Goal: Task Accomplishment & Management: Manage account settings

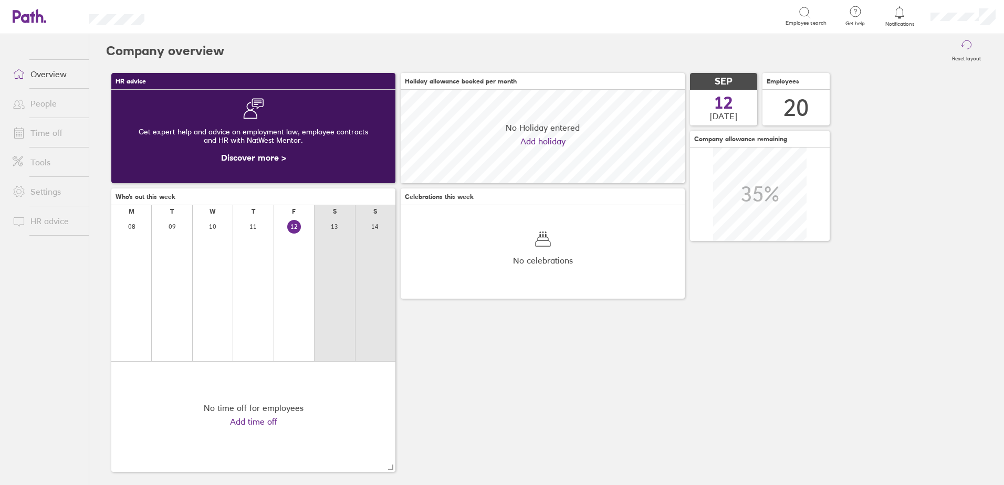
scroll to position [93, 284]
click at [48, 130] on link "Time off" at bounding box center [46, 132] width 85 height 21
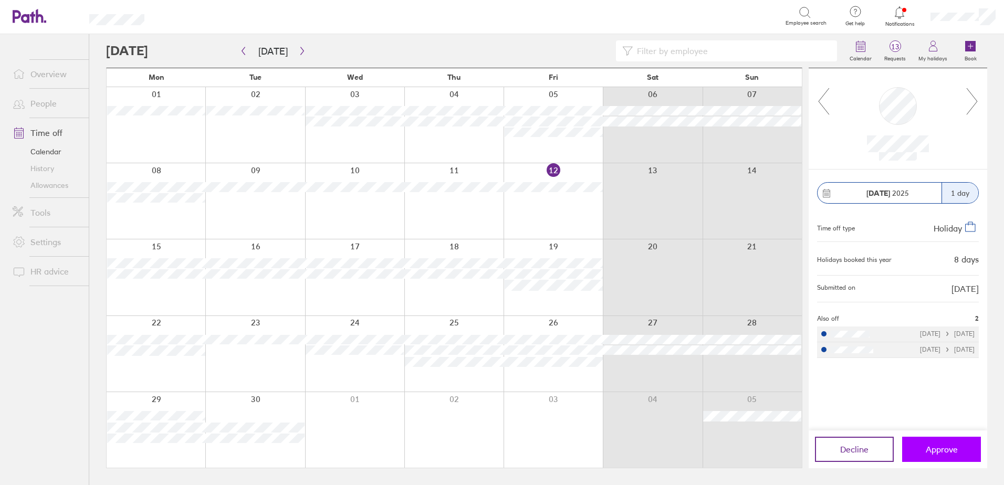
click at [937, 449] on span "Approve" at bounding box center [942, 449] width 32 height 9
click at [299, 47] on icon "button" at bounding box center [302, 51] width 8 height 8
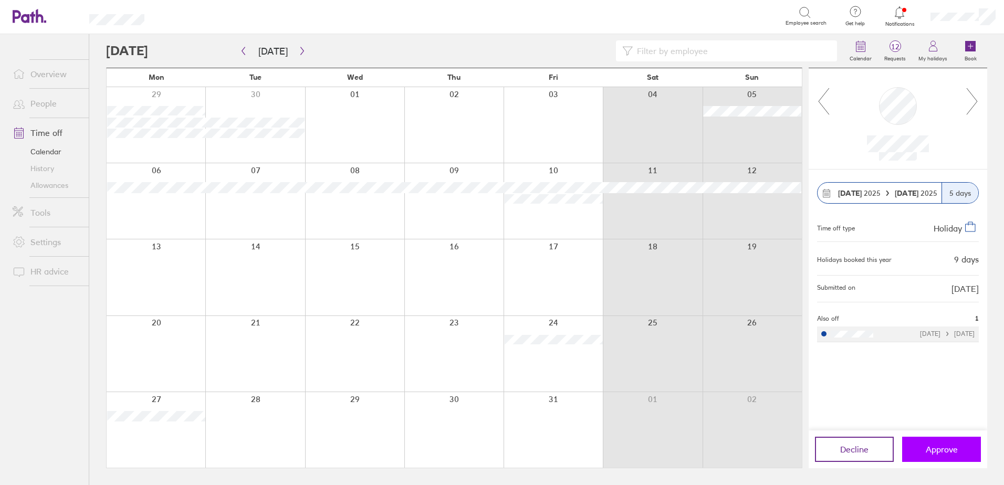
click at [947, 452] on span "Approve" at bounding box center [942, 449] width 32 height 9
click at [947, 448] on span "Approve" at bounding box center [942, 449] width 32 height 9
click at [300, 53] on icon "button" at bounding box center [302, 51] width 8 height 8
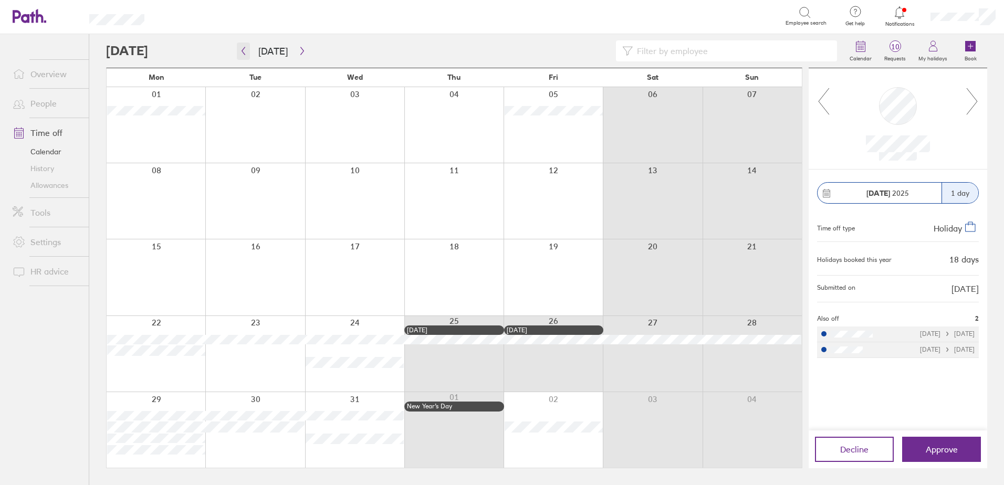
click at [244, 53] on icon "button" at bounding box center [243, 51] width 8 height 8
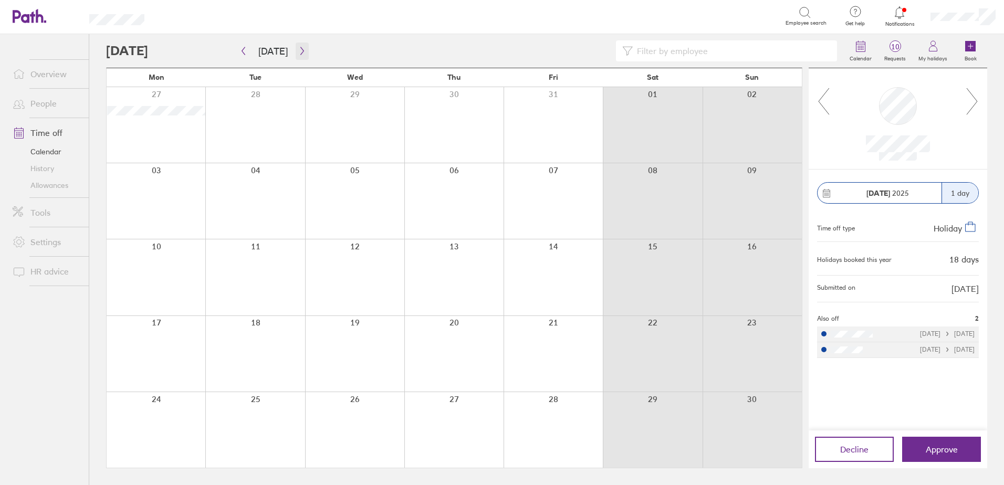
click at [301, 51] on icon "button" at bounding box center [302, 51] width 8 height 8
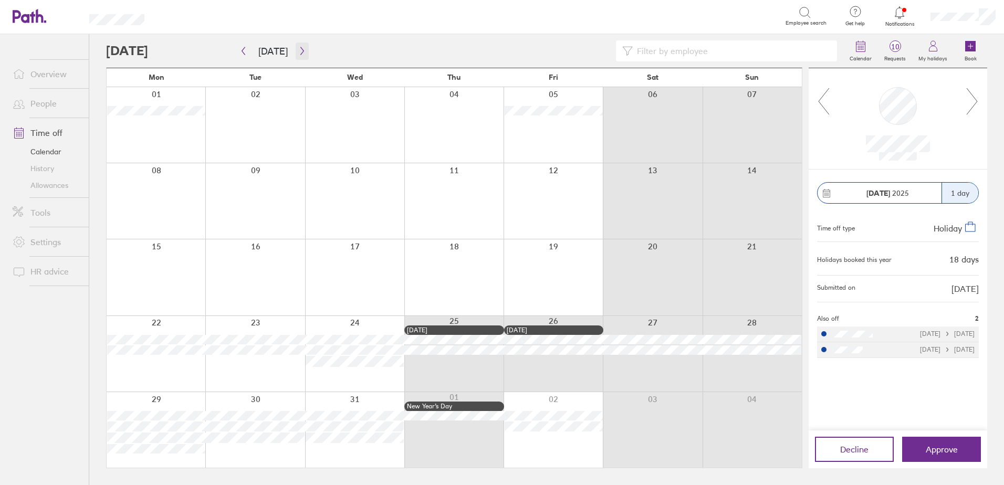
click at [303, 53] on button "button" at bounding box center [302, 51] width 13 height 17
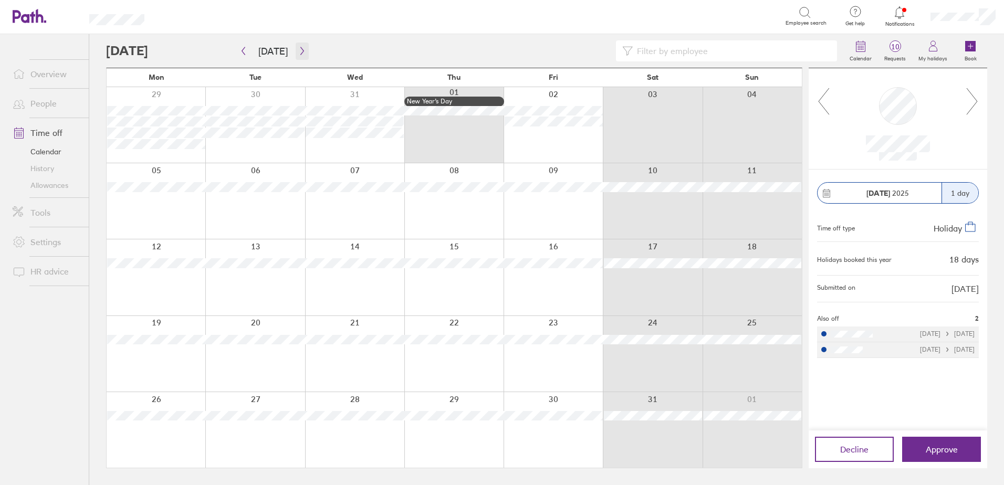
click at [303, 53] on button "button" at bounding box center [302, 51] width 13 height 17
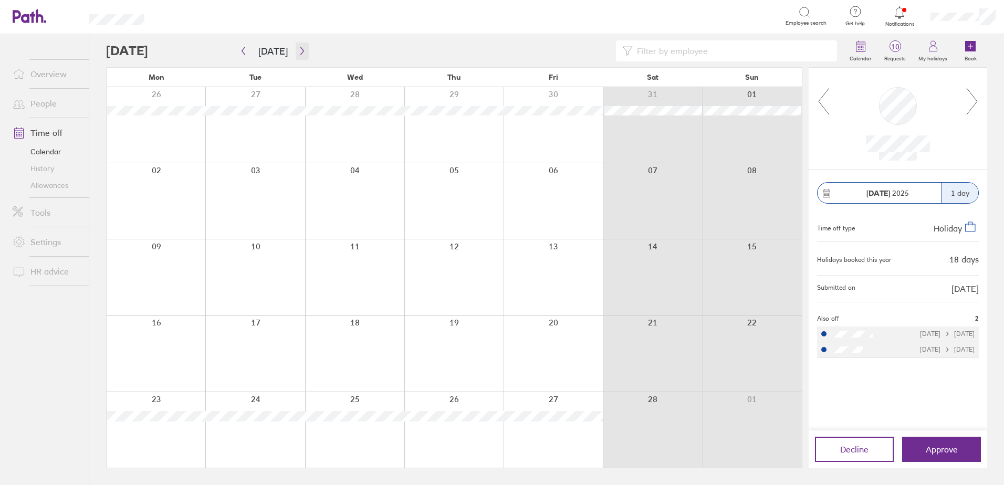
click at [298, 52] on icon "button" at bounding box center [302, 51] width 8 height 8
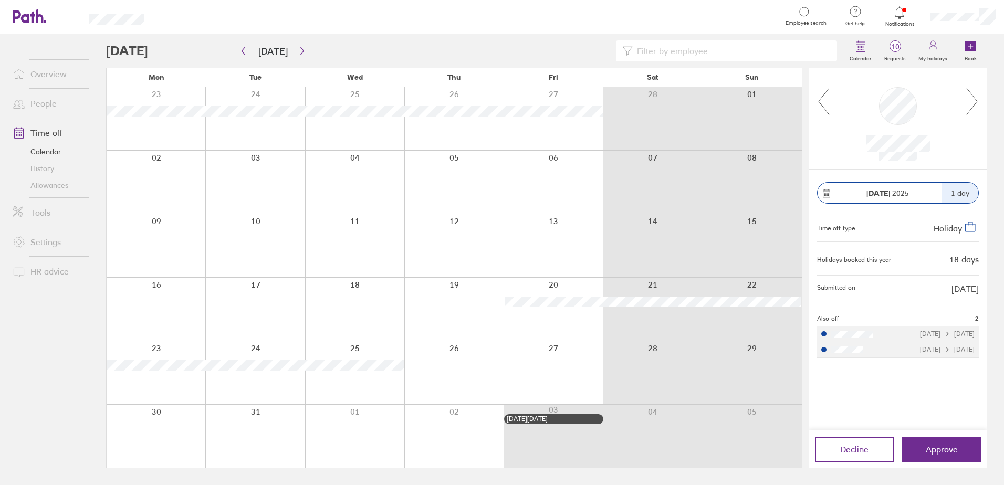
click at [297, 37] on div "Calendar 10 Requests My holidays Book" at bounding box center [546, 51] width 881 height 34
click at [300, 49] on icon "button" at bounding box center [301, 51] width 3 height 8
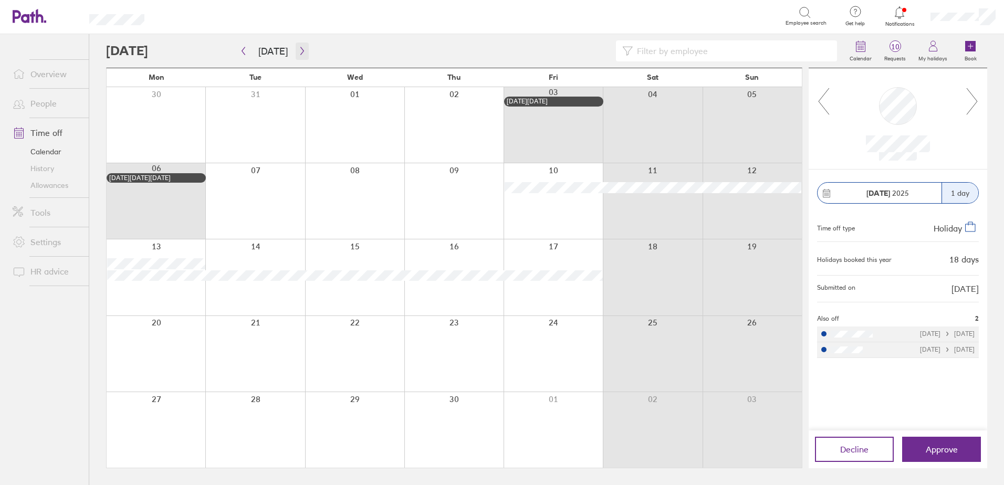
click at [299, 50] on icon "button" at bounding box center [302, 51] width 8 height 8
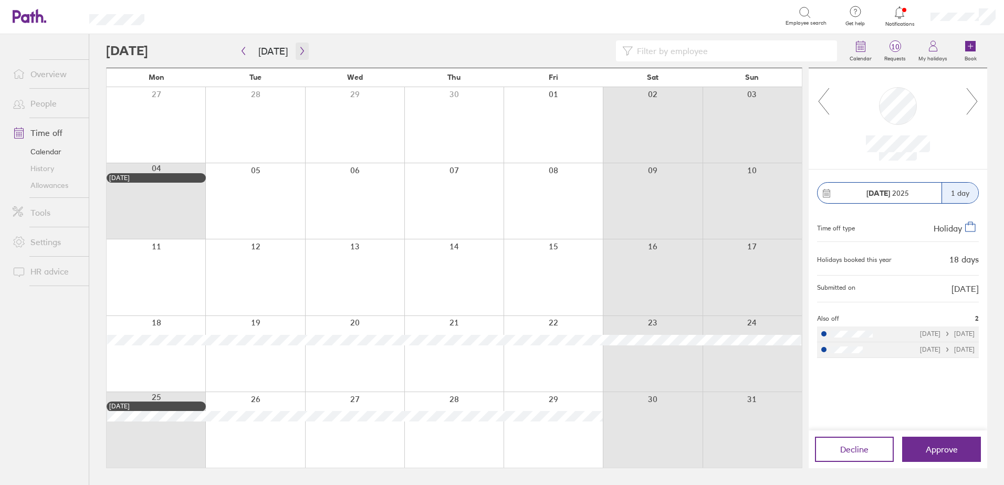
click at [299, 51] on icon "button" at bounding box center [302, 51] width 8 height 8
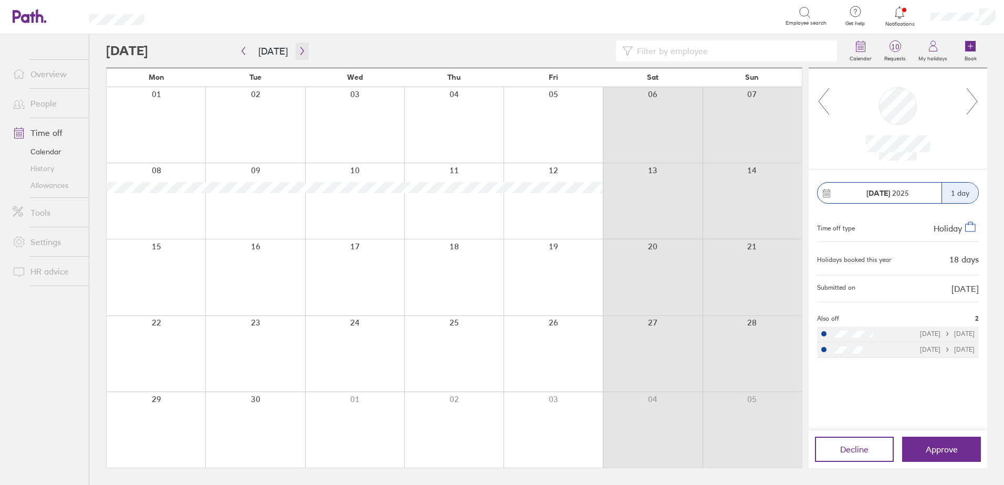
click at [302, 48] on icon "button" at bounding box center [302, 51] width 8 height 8
click at [299, 53] on icon "button" at bounding box center [302, 51] width 8 height 8
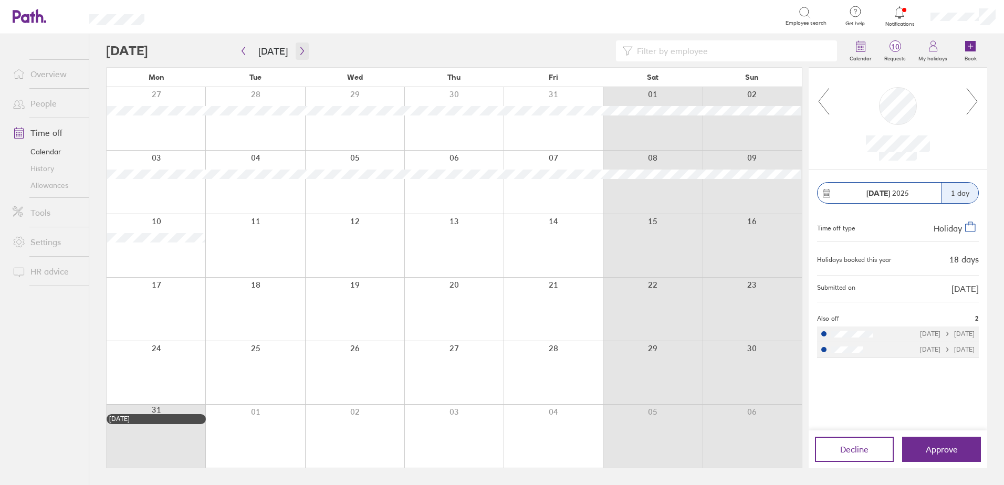
click at [301, 50] on icon "button" at bounding box center [302, 51] width 8 height 8
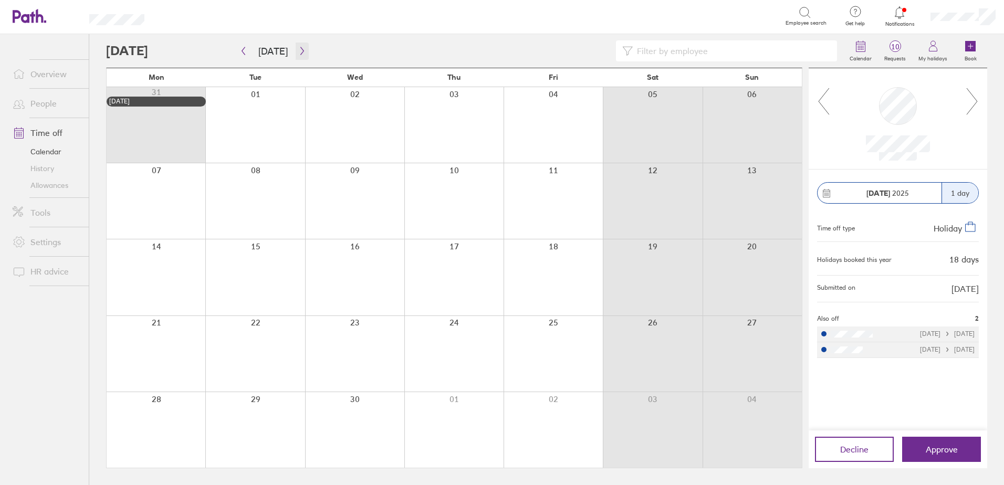
click at [303, 48] on button "button" at bounding box center [302, 51] width 13 height 17
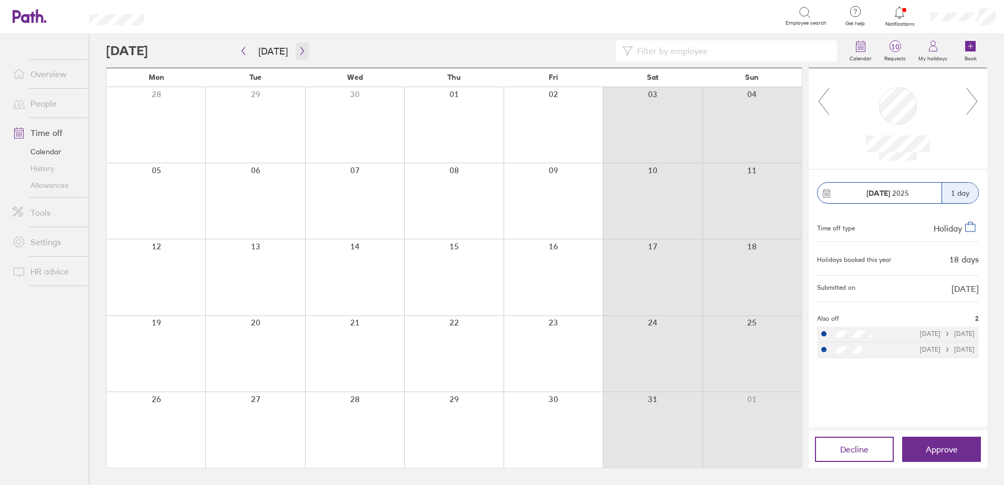
click at [303, 48] on button "button" at bounding box center [302, 51] width 13 height 17
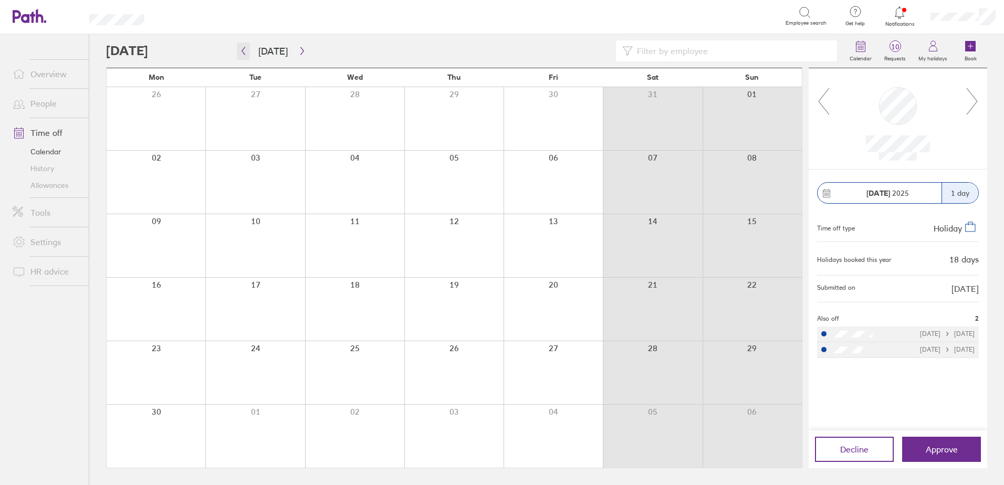
click at [246, 50] on icon "button" at bounding box center [243, 51] width 8 height 8
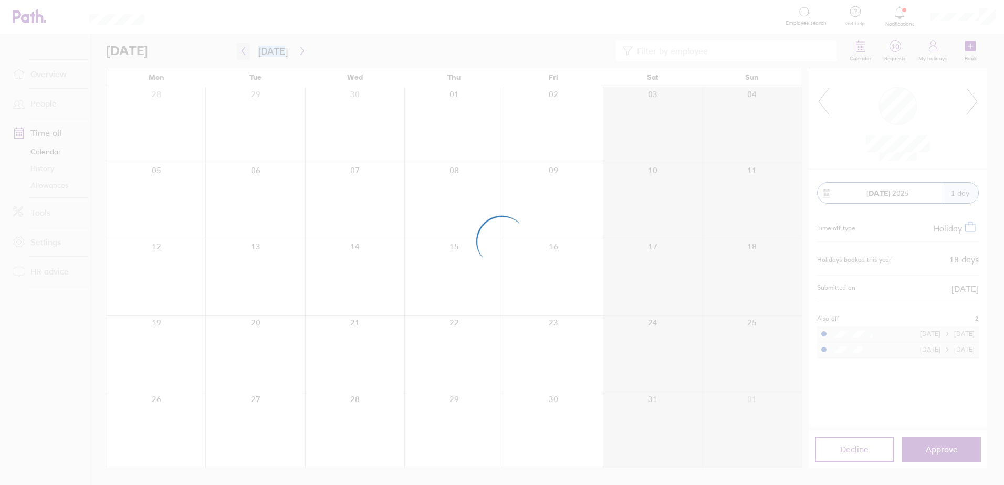
click at [246, 50] on div at bounding box center [502, 242] width 1004 height 485
click at [246, 49] on div at bounding box center [502, 242] width 1004 height 485
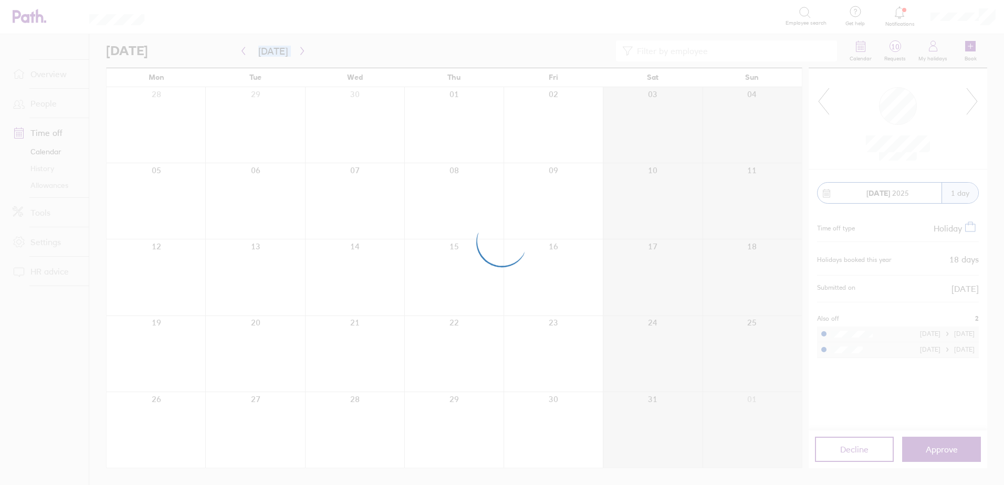
click at [246, 49] on div at bounding box center [502, 242] width 1004 height 485
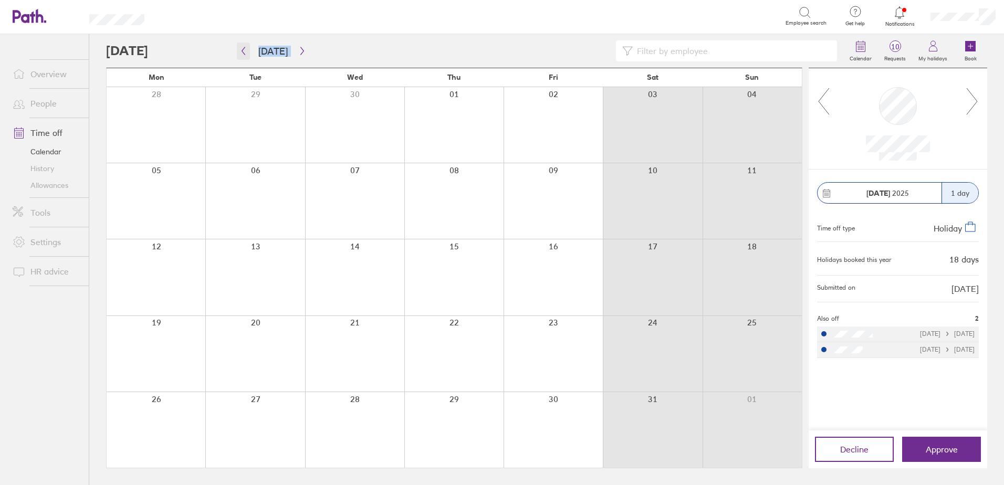
click at [246, 49] on icon "button" at bounding box center [243, 51] width 8 height 8
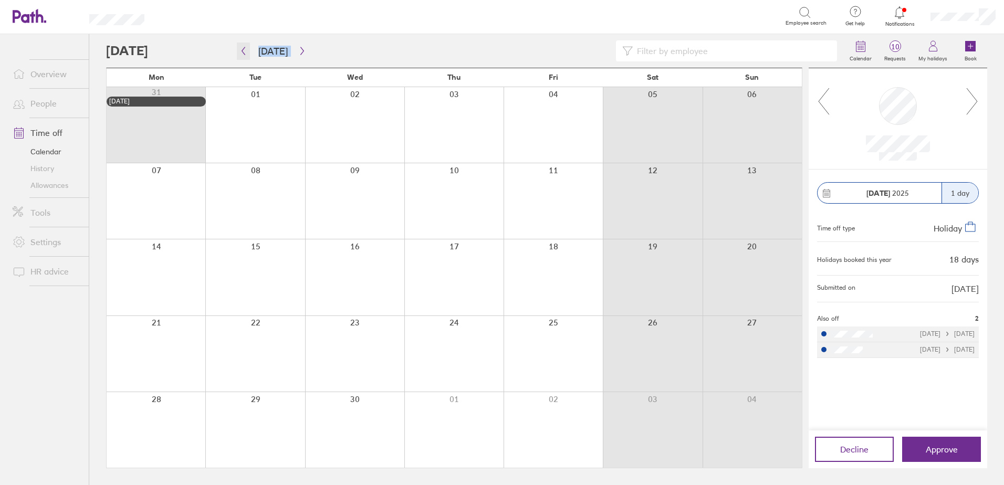
click at [246, 53] on icon "button" at bounding box center [243, 51] width 8 height 8
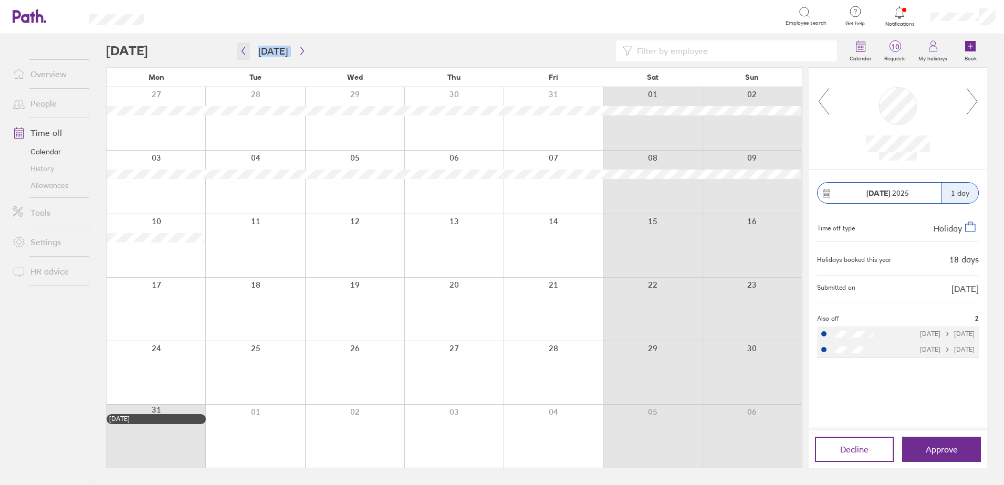
click at [242, 52] on icon "button" at bounding box center [243, 51] width 8 height 8
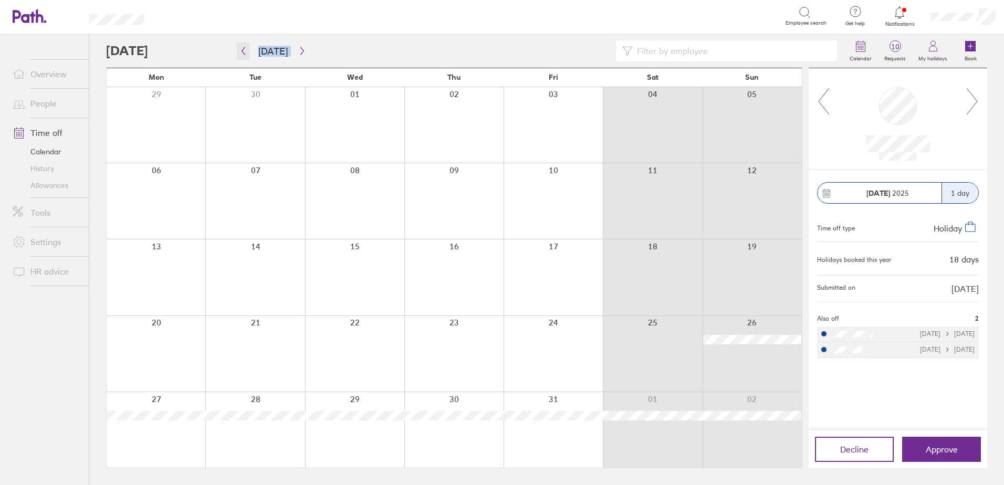
click at [242, 52] on icon "button" at bounding box center [243, 51] width 8 height 8
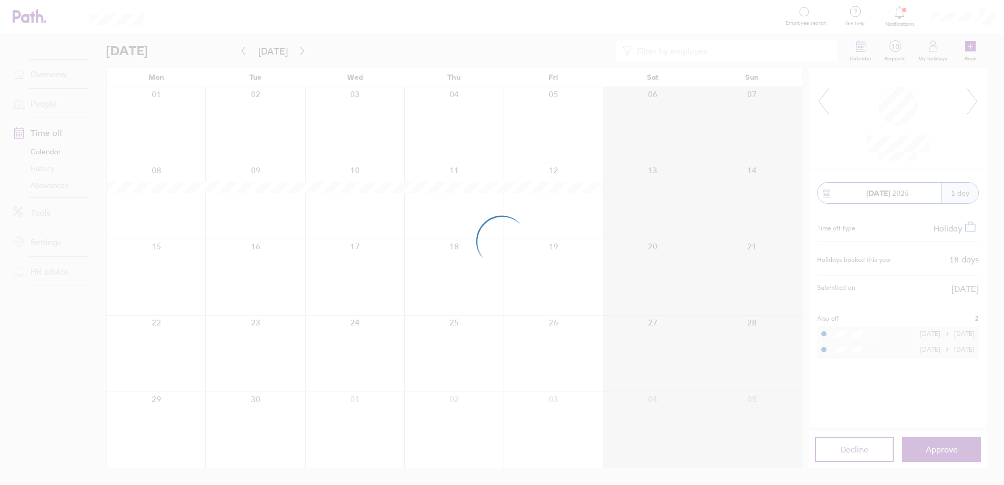
click at [242, 52] on div at bounding box center [502, 242] width 1004 height 485
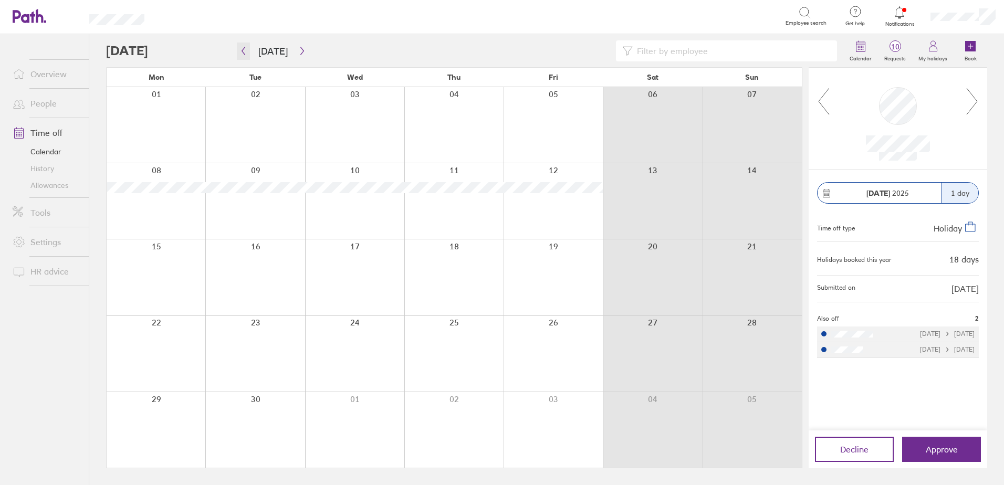
click at [242, 52] on icon "button" at bounding box center [243, 51] width 8 height 8
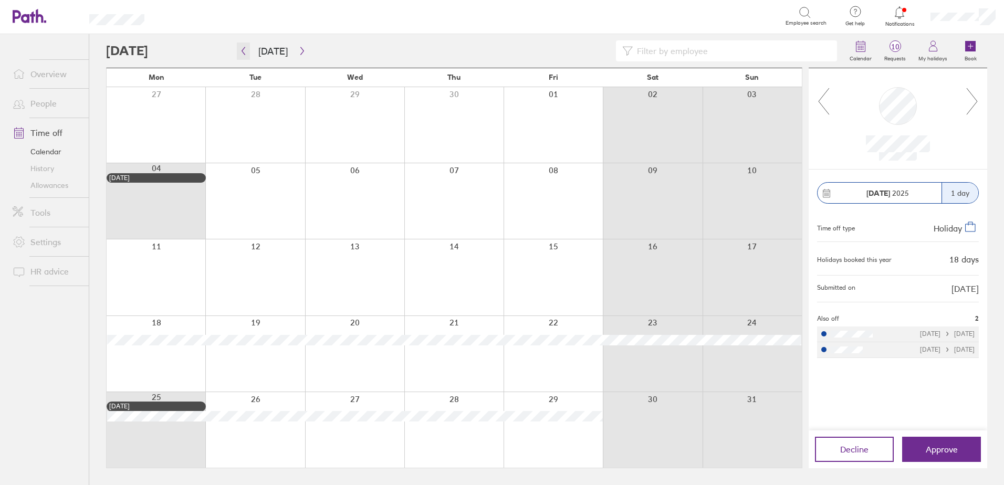
click at [242, 52] on icon "button" at bounding box center [243, 51] width 8 height 8
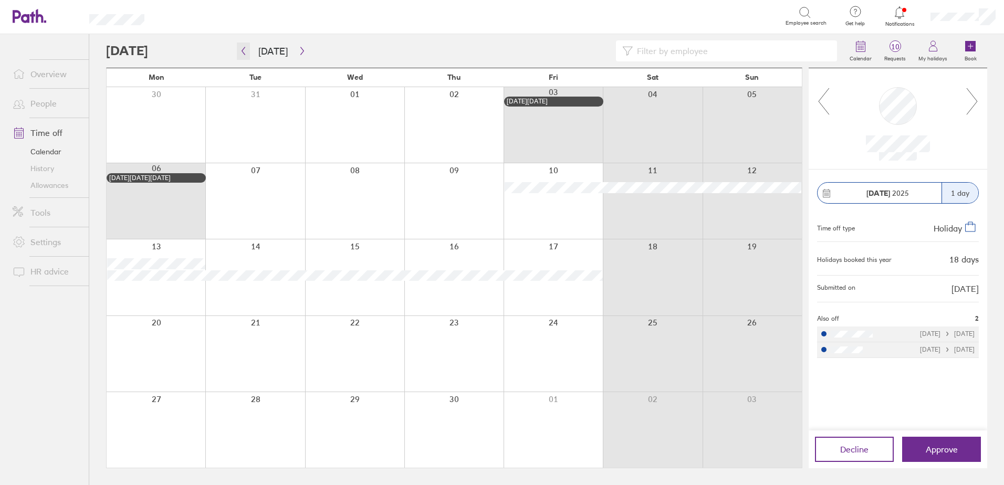
click at [242, 52] on icon "button" at bounding box center [243, 51] width 8 height 8
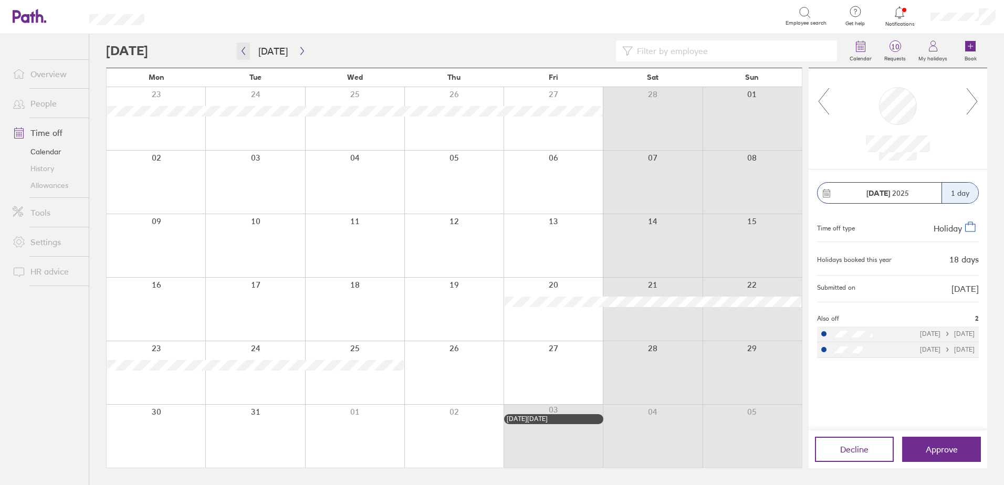
click at [242, 52] on icon "button" at bounding box center [243, 51] width 8 height 8
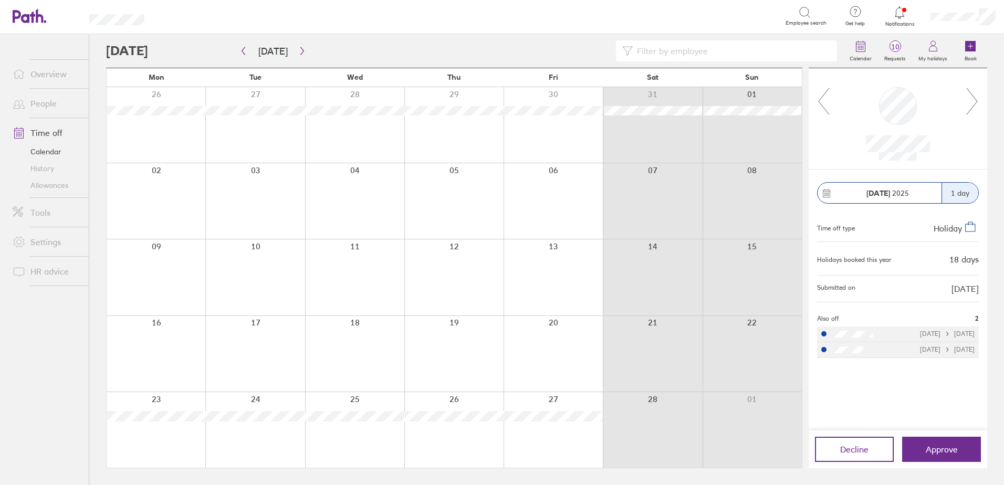
click at [43, 216] on link "Tools" at bounding box center [46, 212] width 85 height 21
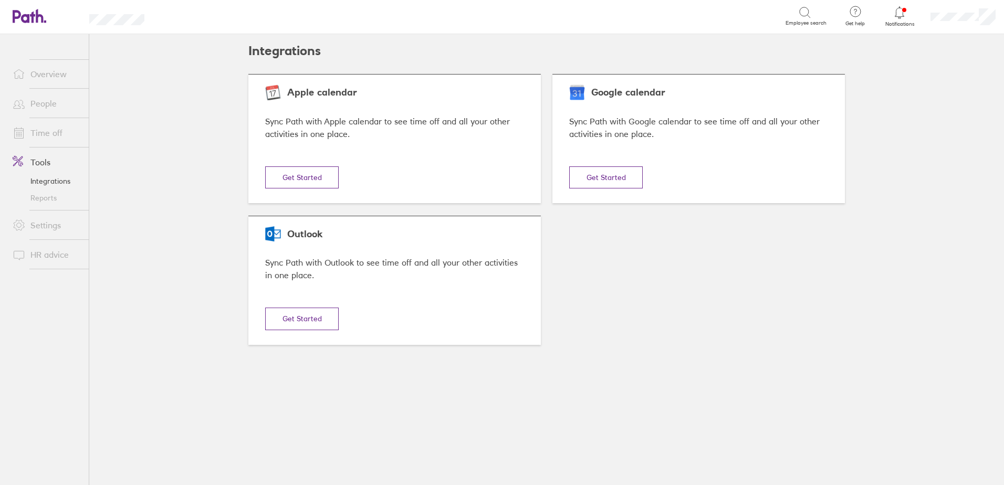
click at [46, 224] on link "Settings" at bounding box center [46, 225] width 85 height 21
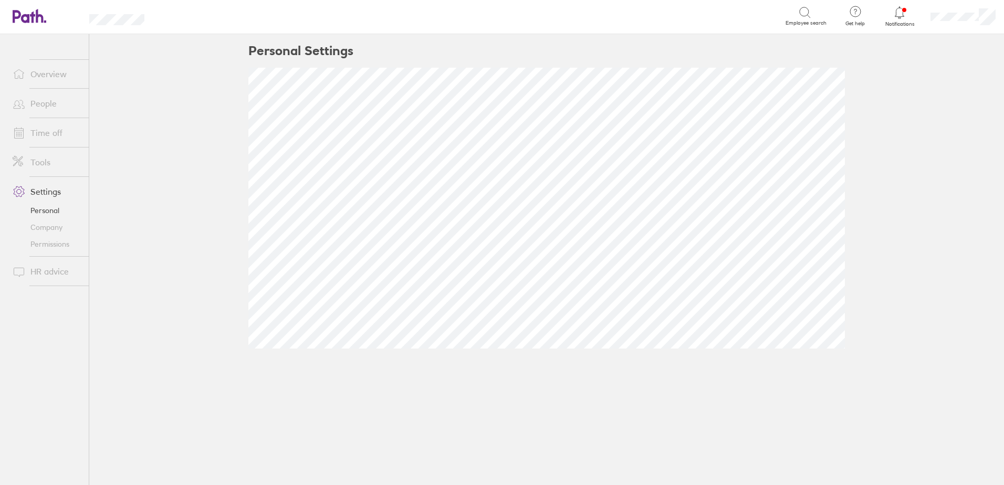
click at [49, 105] on link "People" at bounding box center [46, 103] width 85 height 21
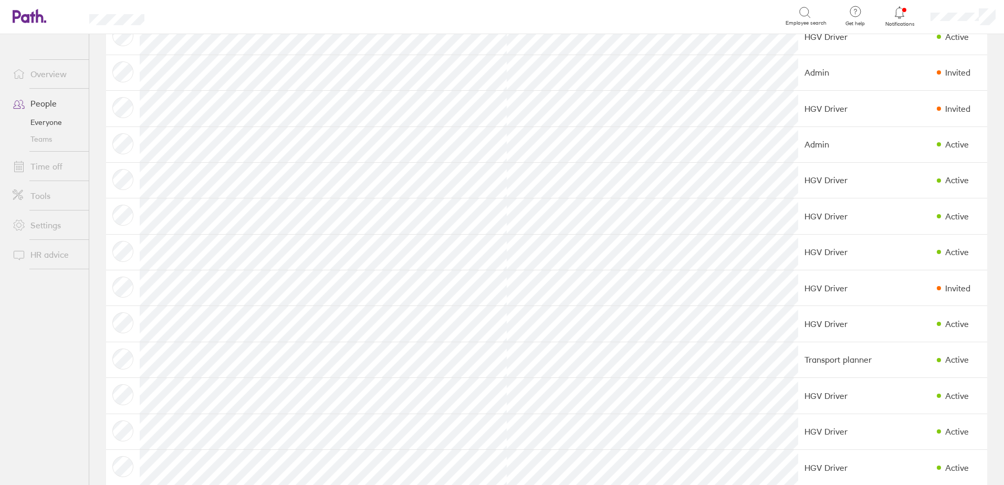
scroll to position [263, 0]
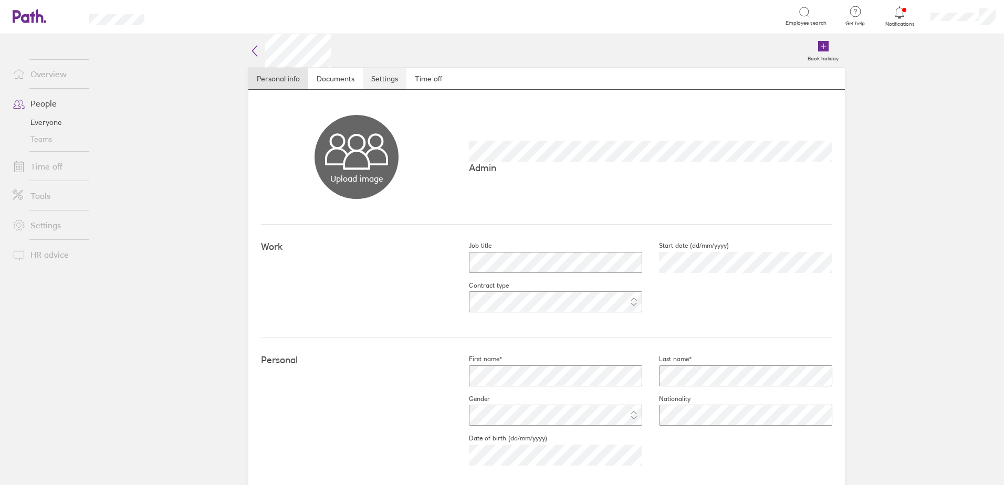
click at [382, 78] on link "Settings" at bounding box center [385, 78] width 44 height 21
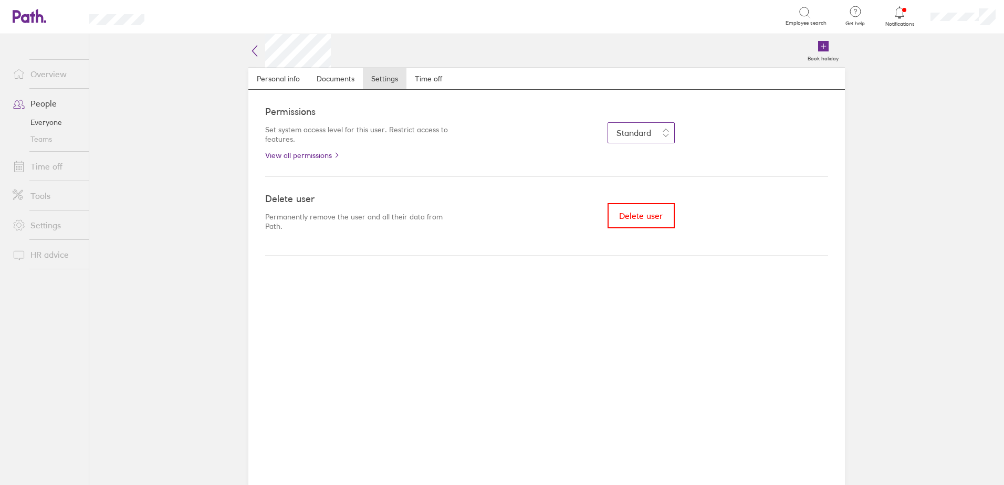
click at [668, 134] on button "Standard" at bounding box center [641, 132] width 67 height 21
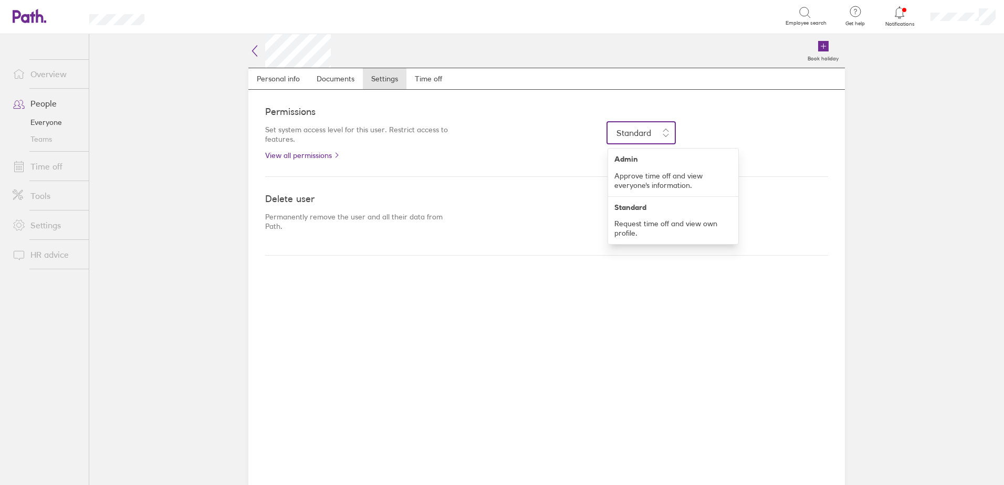
click at [711, 131] on div "Standard Admin Approve time off and view everyone's information. Standard Reque…" at bounding box center [641, 132] width 374 height 21
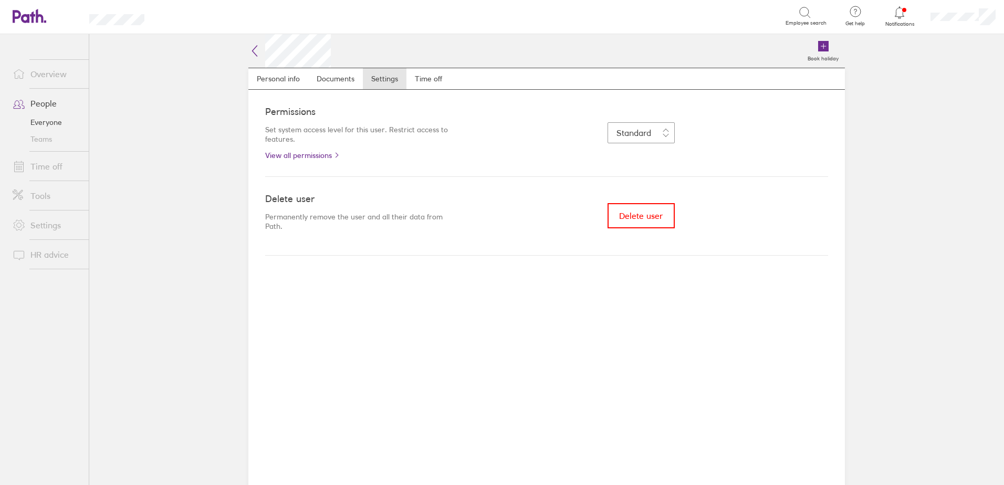
click at [254, 57] on icon at bounding box center [254, 51] width 13 height 13
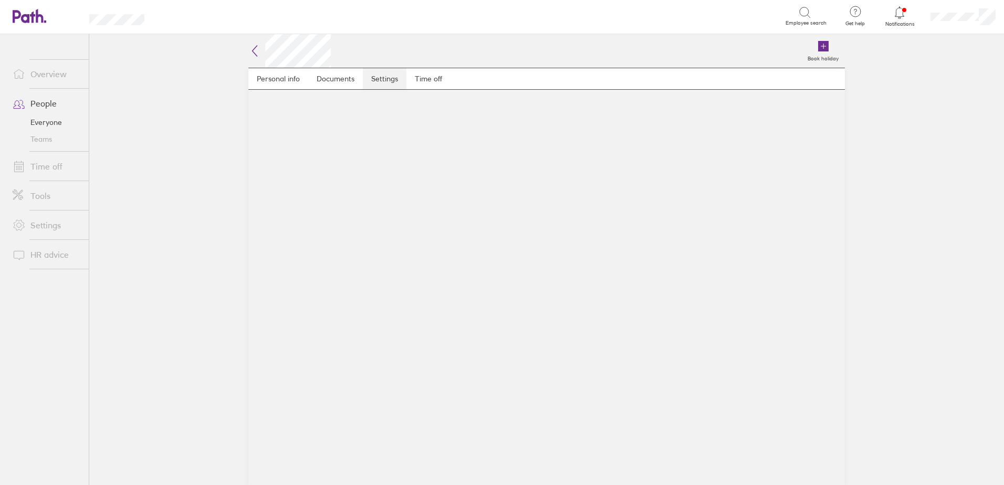
click at [391, 79] on link "Settings" at bounding box center [385, 78] width 44 height 21
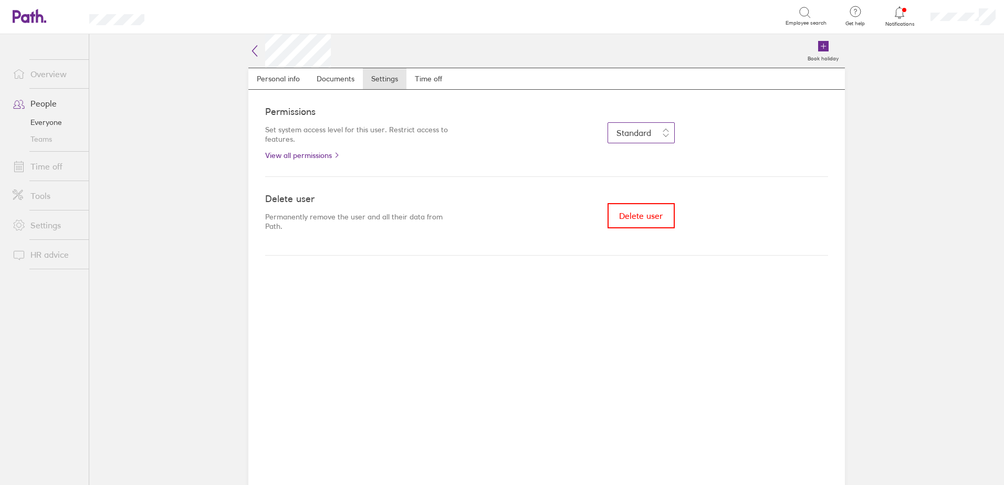
click at [642, 137] on span "Standard" at bounding box center [634, 133] width 35 height 11
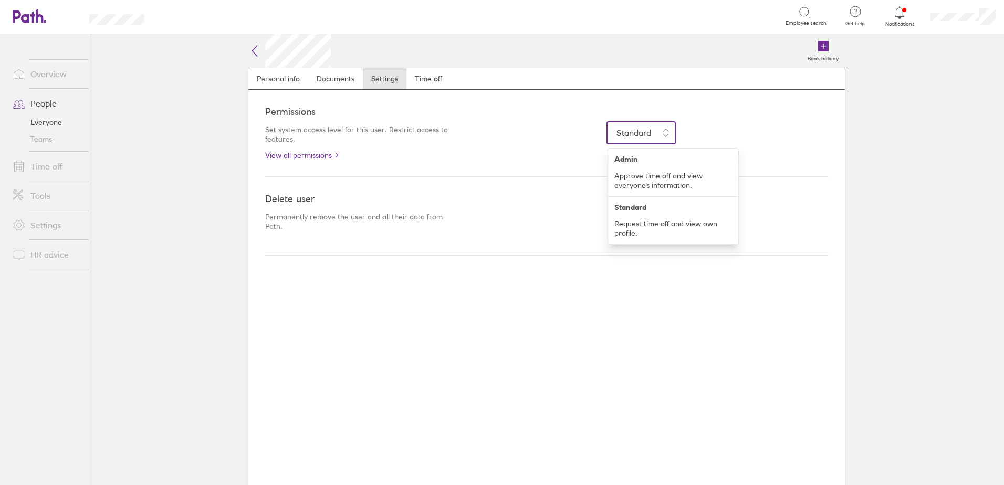
click at [542, 147] on div "Permissions Set system access level for this user. Restrict access to features.…" at bounding box center [546, 133] width 563 height 87
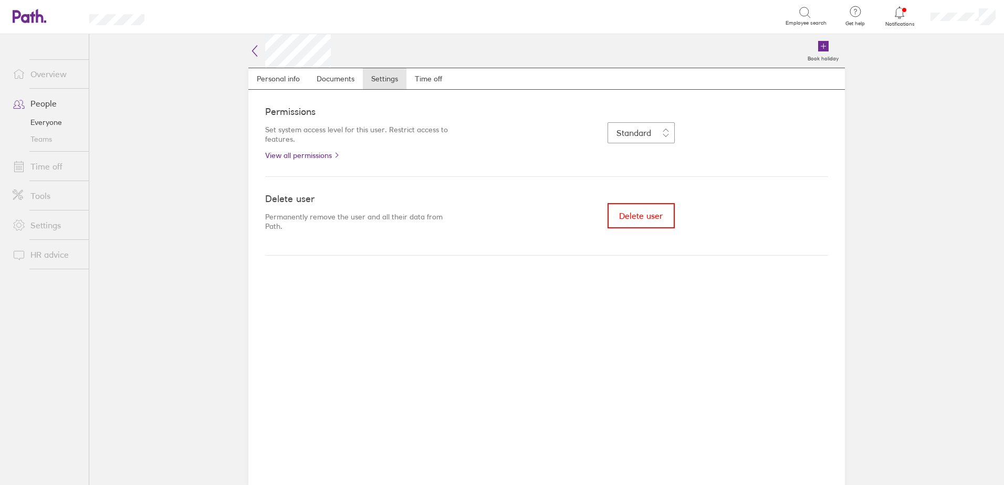
click at [48, 197] on link "Tools" at bounding box center [46, 195] width 85 height 21
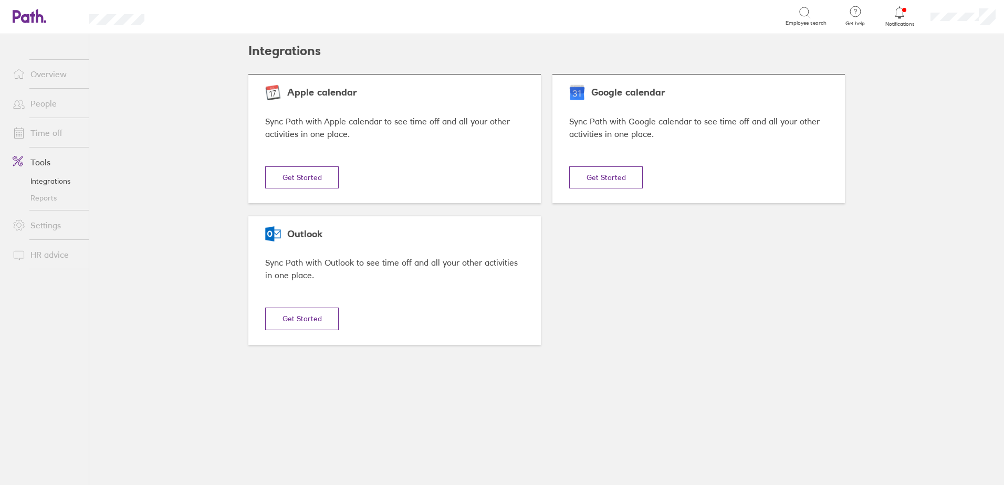
click at [55, 133] on link "Time off" at bounding box center [46, 132] width 85 height 21
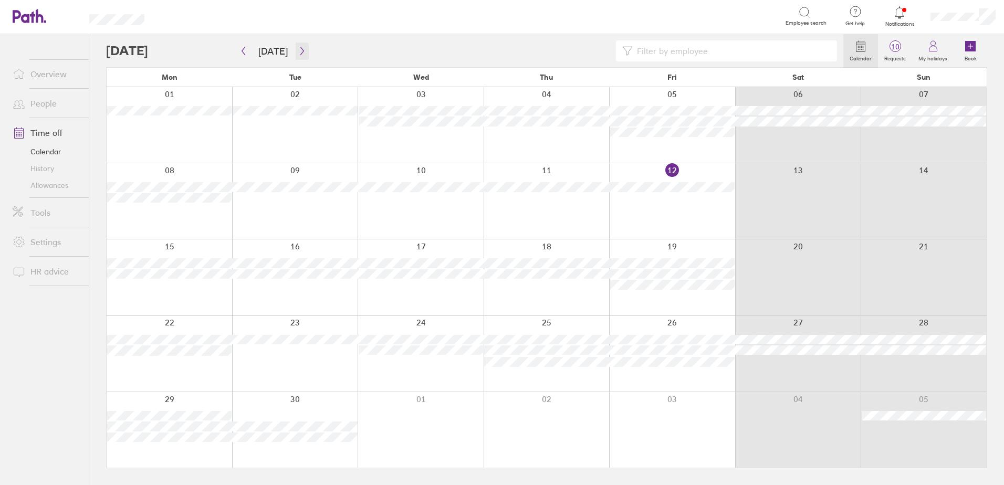
click at [299, 51] on icon "button" at bounding box center [302, 51] width 8 height 8
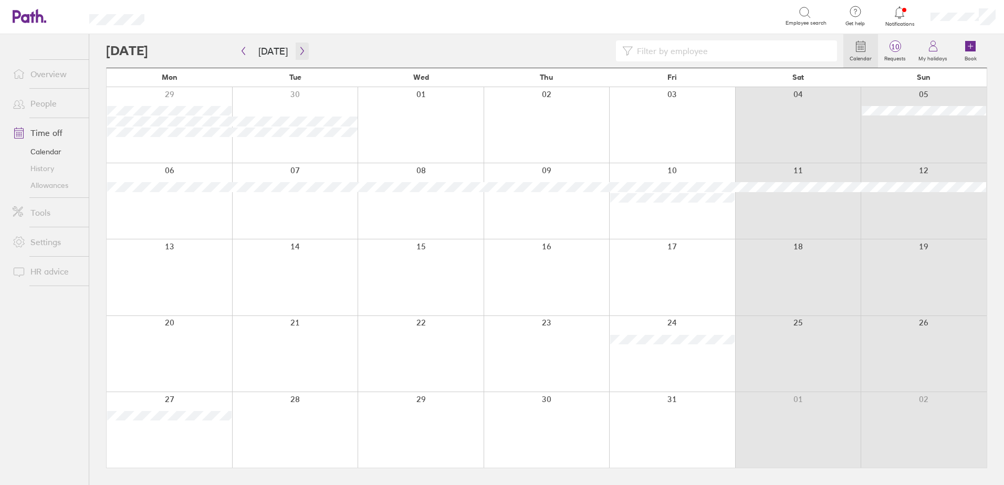
click at [299, 51] on icon "button" at bounding box center [302, 51] width 8 height 8
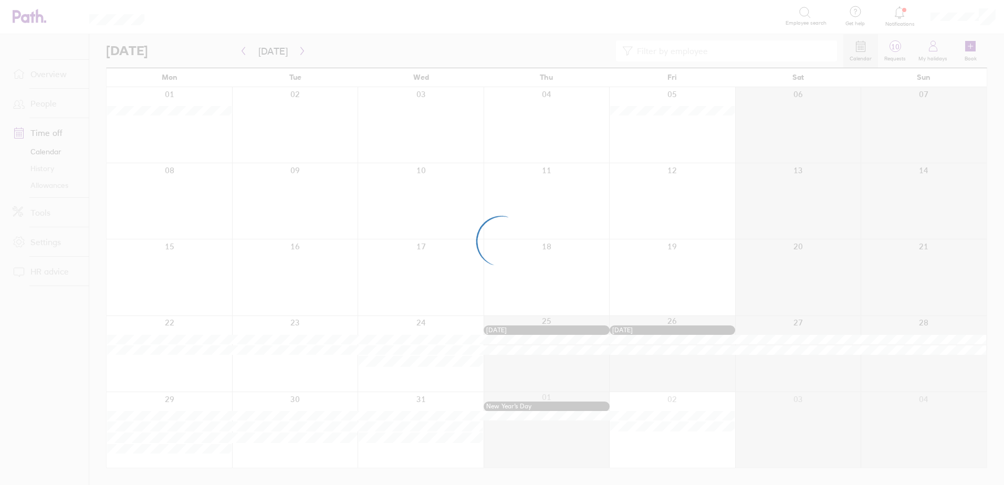
click at [299, 51] on div at bounding box center [502, 242] width 1004 height 485
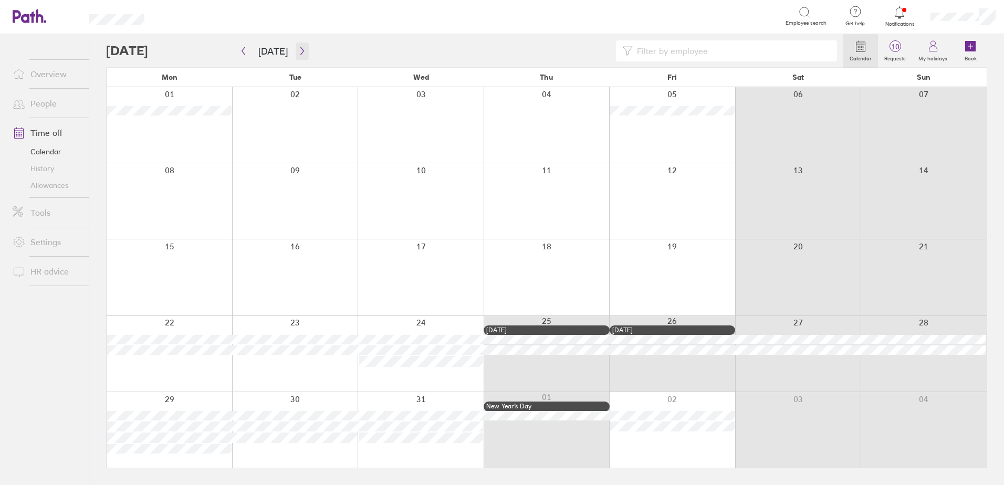
click at [298, 48] on icon "button" at bounding box center [302, 51] width 8 height 8
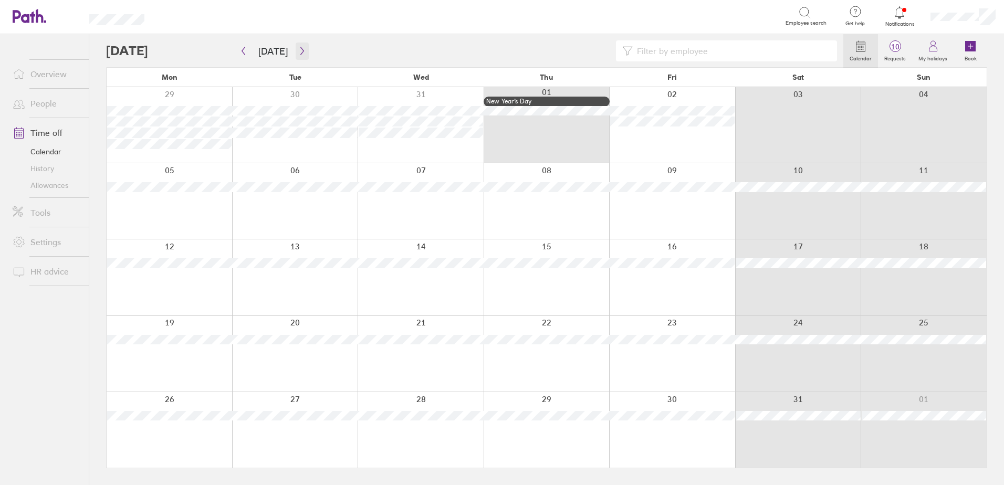
click at [301, 49] on icon "button" at bounding box center [302, 51] width 8 height 8
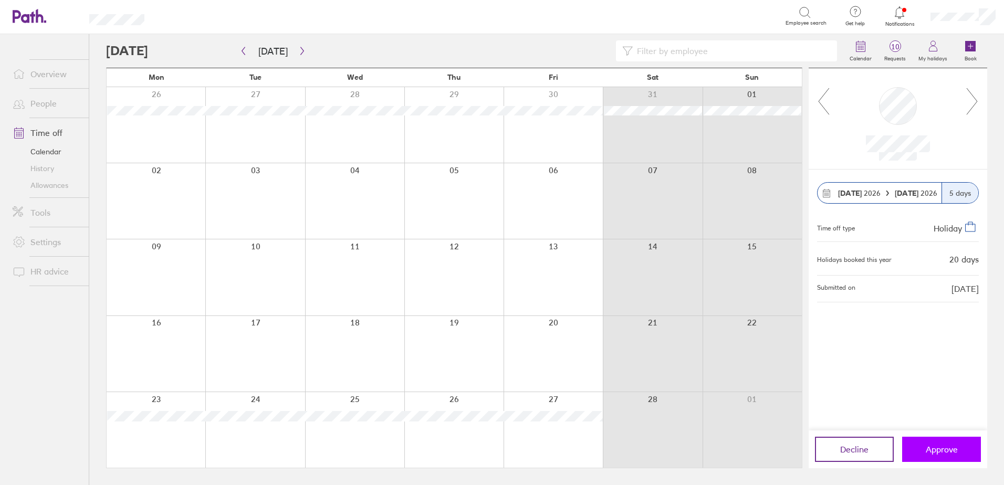
click at [951, 448] on span "Approve" at bounding box center [942, 449] width 32 height 9
click at [303, 51] on button "button" at bounding box center [302, 51] width 13 height 17
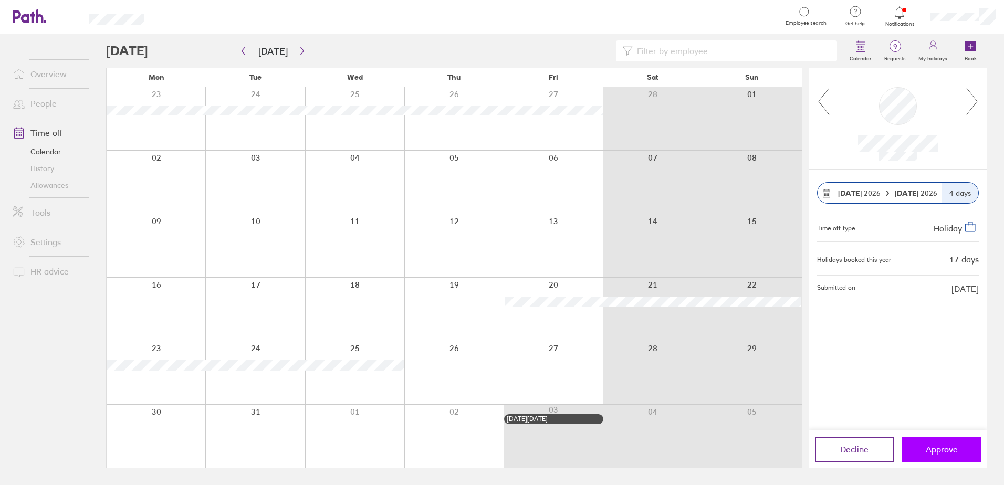
click at [934, 447] on span "Approve" at bounding box center [942, 449] width 32 height 9
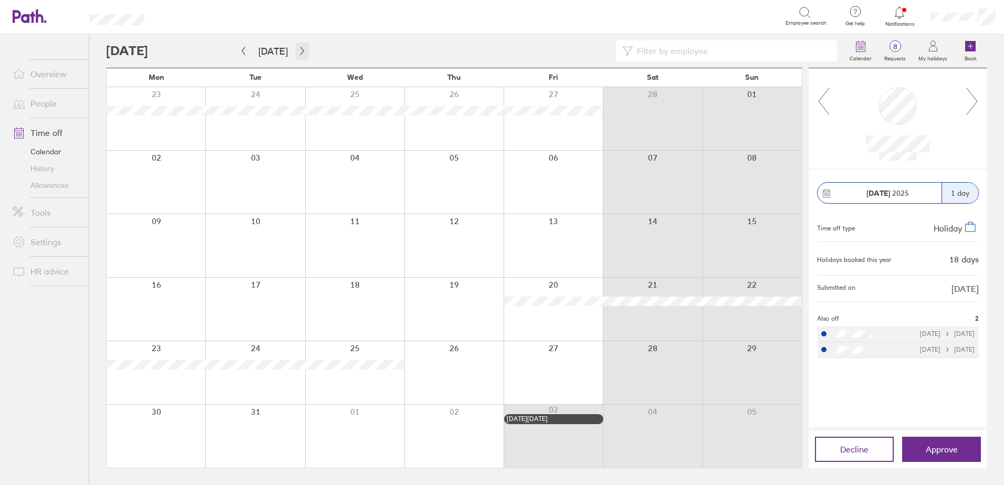
click at [298, 52] on icon "button" at bounding box center [302, 51] width 8 height 8
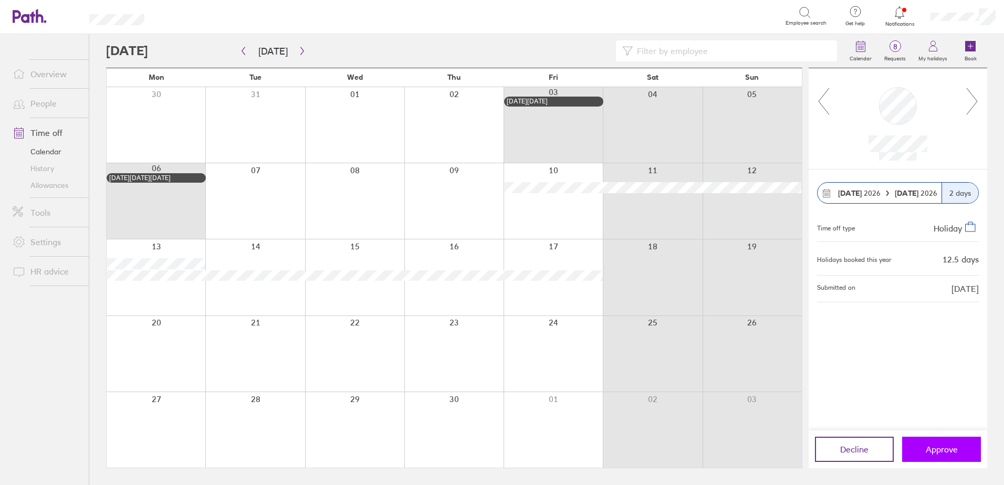
click at [945, 451] on span "Approve" at bounding box center [942, 449] width 32 height 9
click at [936, 452] on span "Approve" at bounding box center [942, 449] width 32 height 9
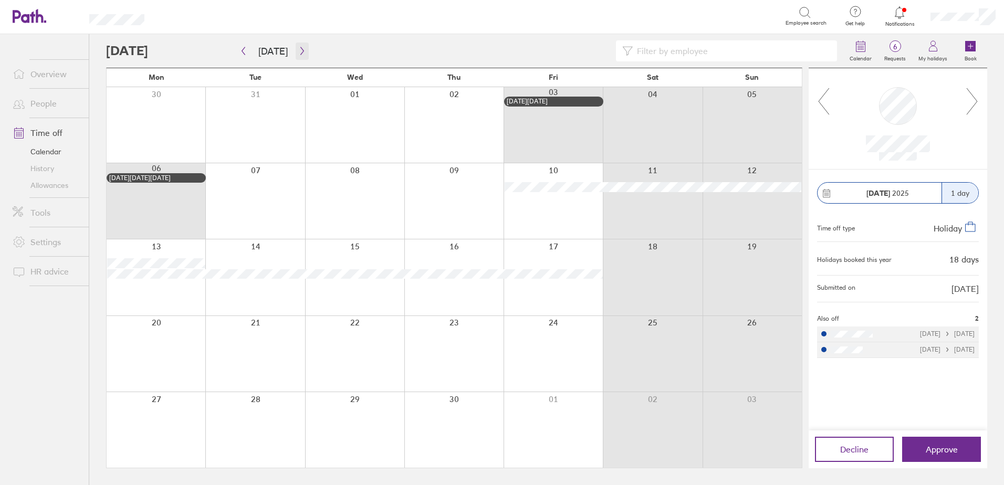
click at [300, 49] on icon "button" at bounding box center [301, 51] width 3 height 8
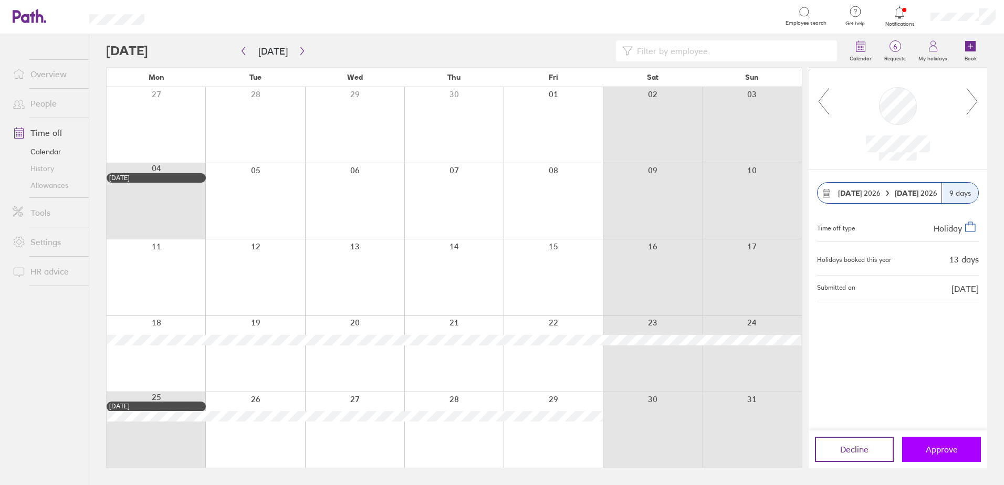
click at [945, 449] on span "Approve" at bounding box center [942, 449] width 32 height 9
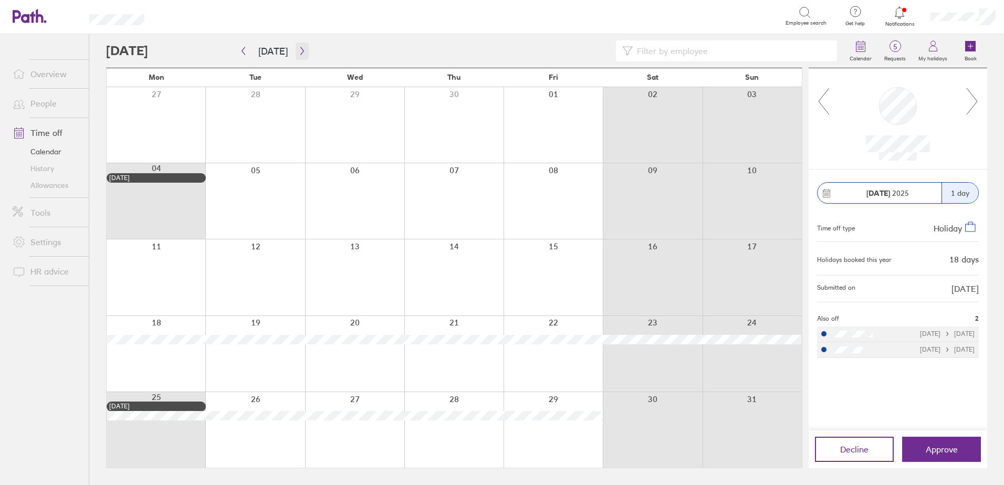
click at [298, 47] on icon "button" at bounding box center [302, 51] width 8 height 8
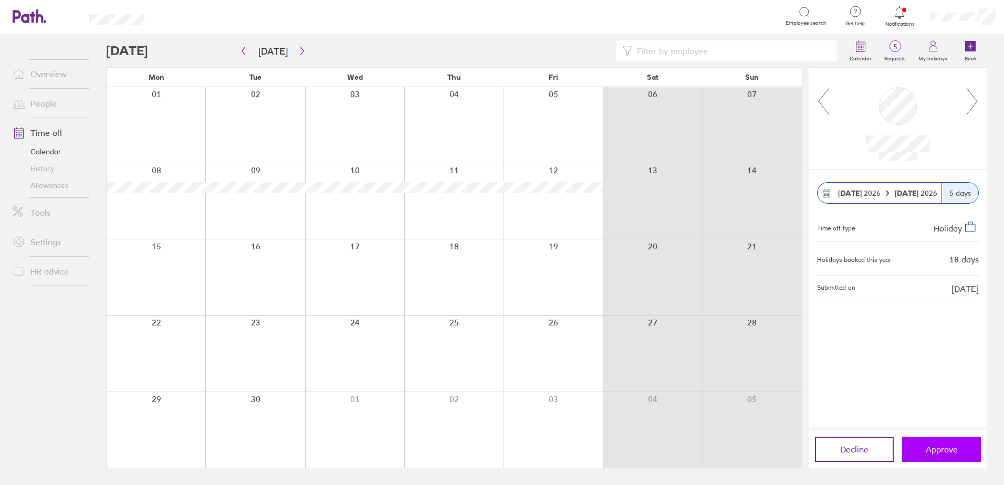
click at [926, 442] on button "Approve" at bounding box center [941, 449] width 79 height 25
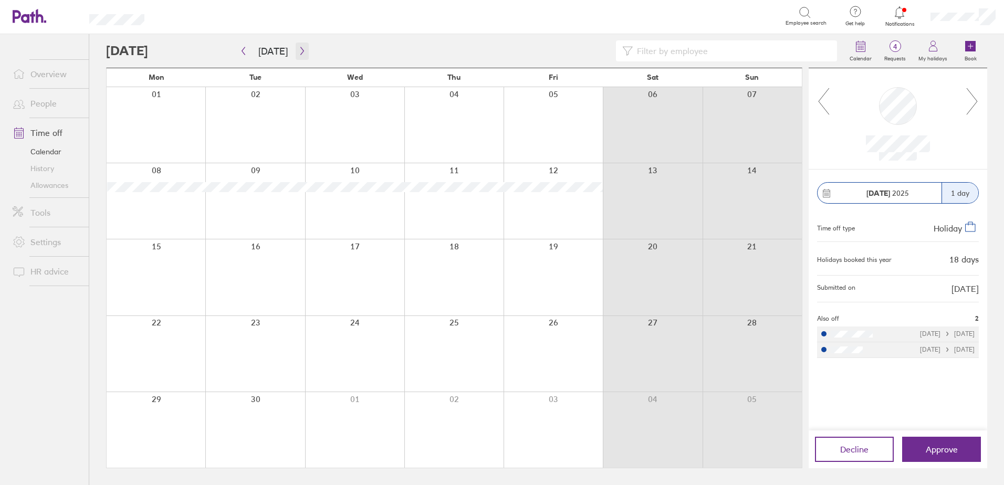
click at [300, 48] on icon "button" at bounding box center [302, 51] width 8 height 8
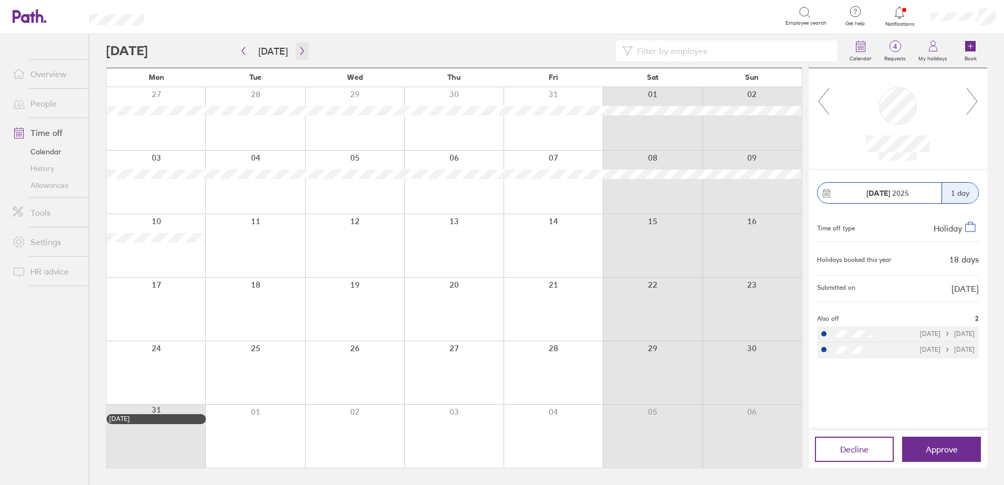
click at [300, 48] on icon "button" at bounding box center [302, 51] width 8 height 8
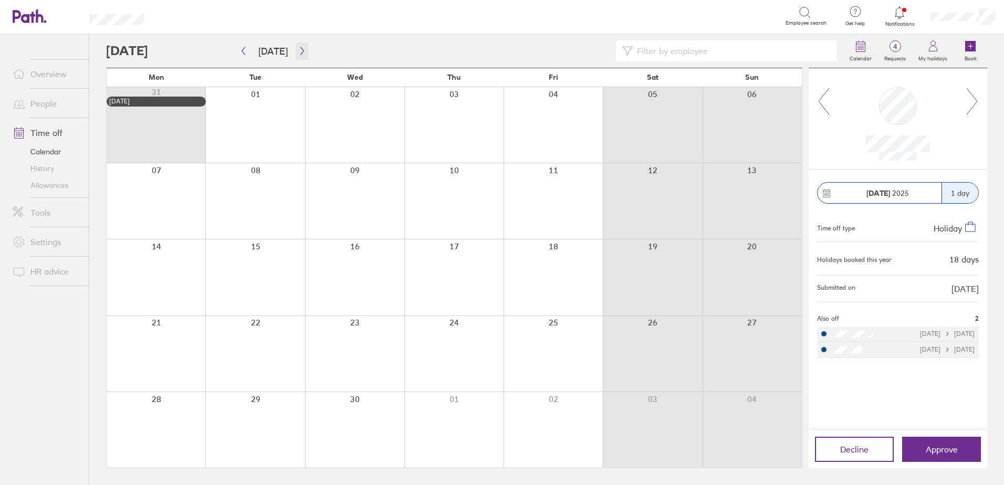
click at [300, 48] on icon "button" at bounding box center [302, 51] width 8 height 8
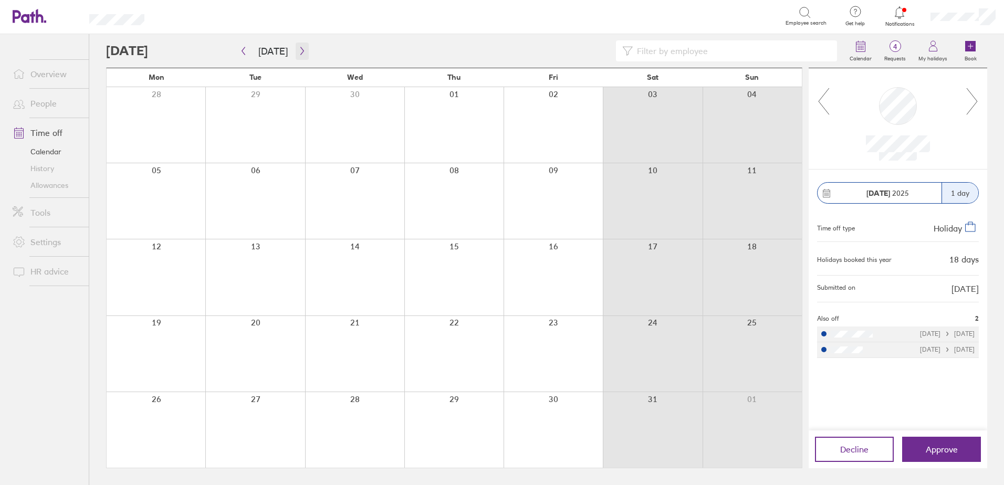
click at [300, 48] on icon "button" at bounding box center [302, 51] width 8 height 8
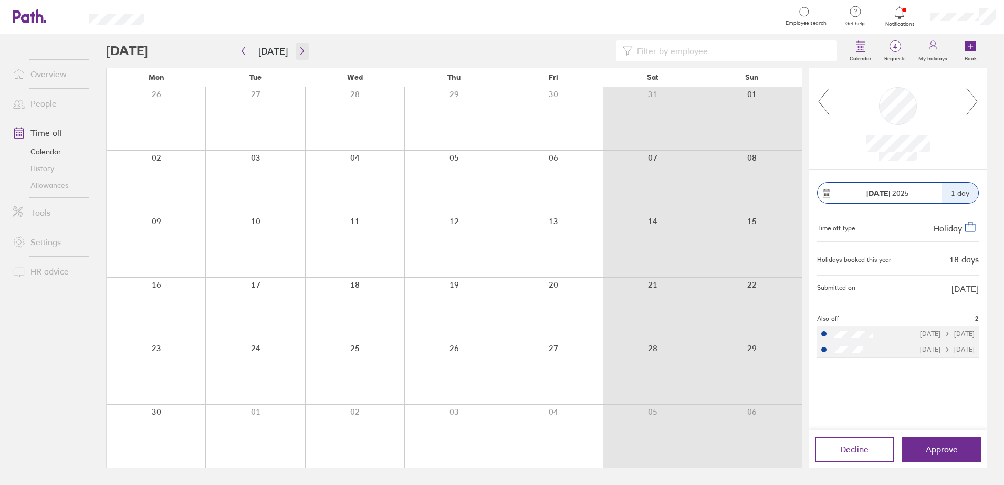
click at [300, 48] on icon "button" at bounding box center [302, 51] width 8 height 8
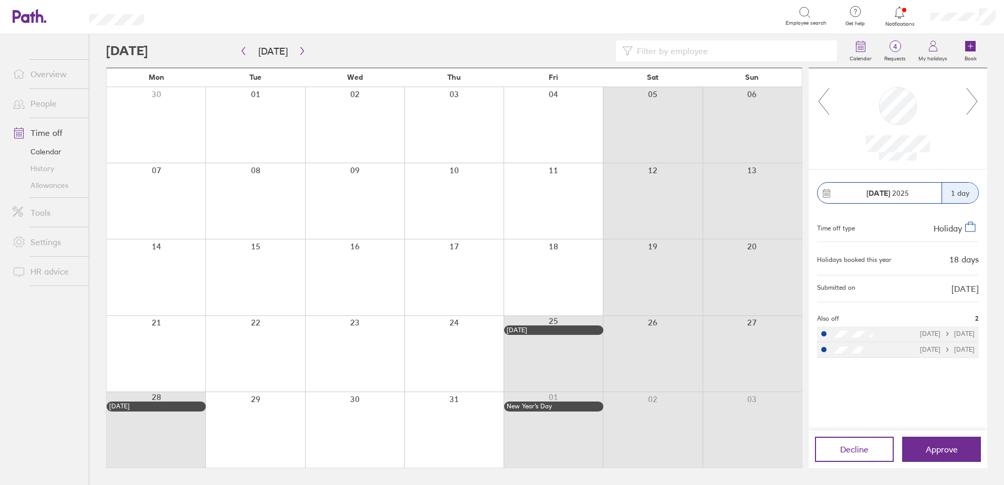
click at [153, 352] on div at bounding box center [156, 354] width 99 height 76
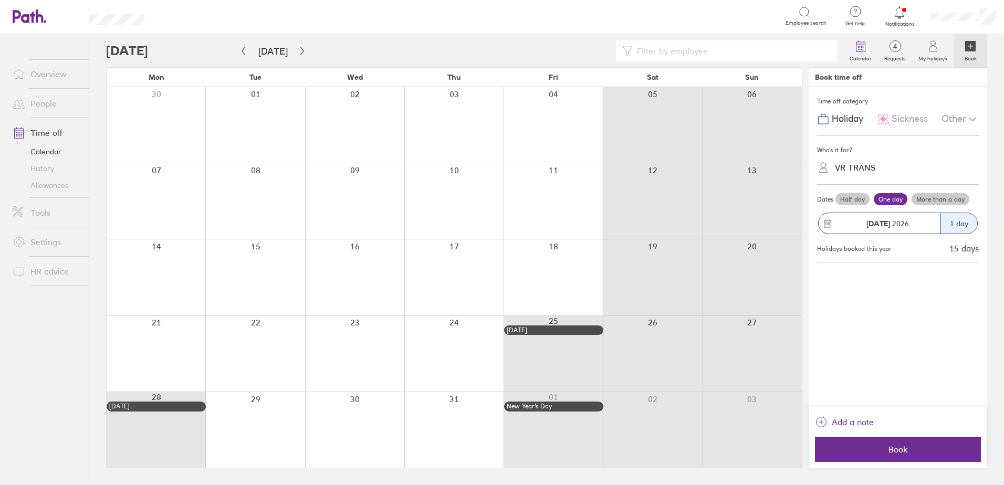
click at [866, 169] on div "VR TRANS" at bounding box center [855, 168] width 41 height 10
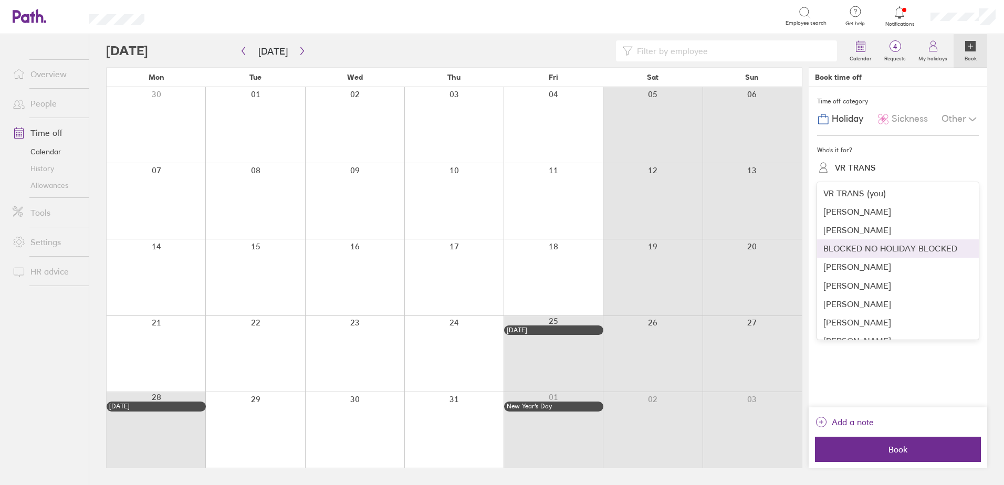
click at [898, 253] on div "BLOCKED NO HOLIDAY BLOCKED" at bounding box center [898, 248] width 162 height 18
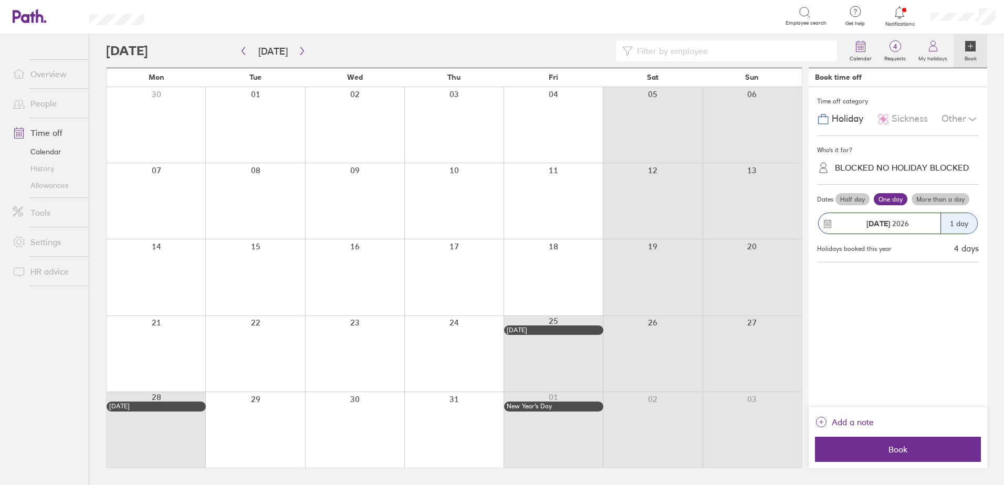
click at [934, 199] on label "More than a day" at bounding box center [941, 199] width 58 height 13
click at [0, 0] on input "More than a day" at bounding box center [0, 0] width 0 height 0
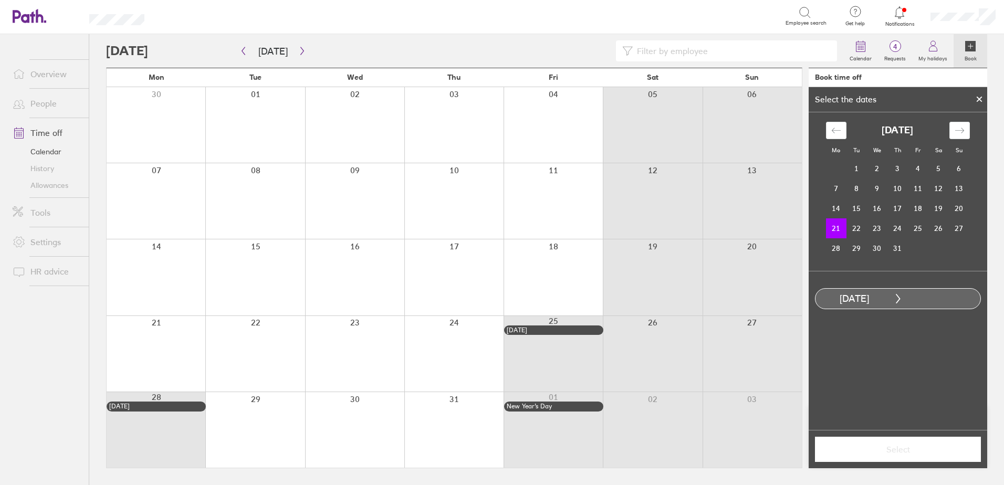
click at [837, 225] on td "21" at bounding box center [836, 228] width 20 height 20
click at [957, 132] on icon "Move forward to switch to the next month." at bounding box center [960, 131] width 10 height 10
click at [958, 246] on td "31" at bounding box center [959, 248] width 20 height 20
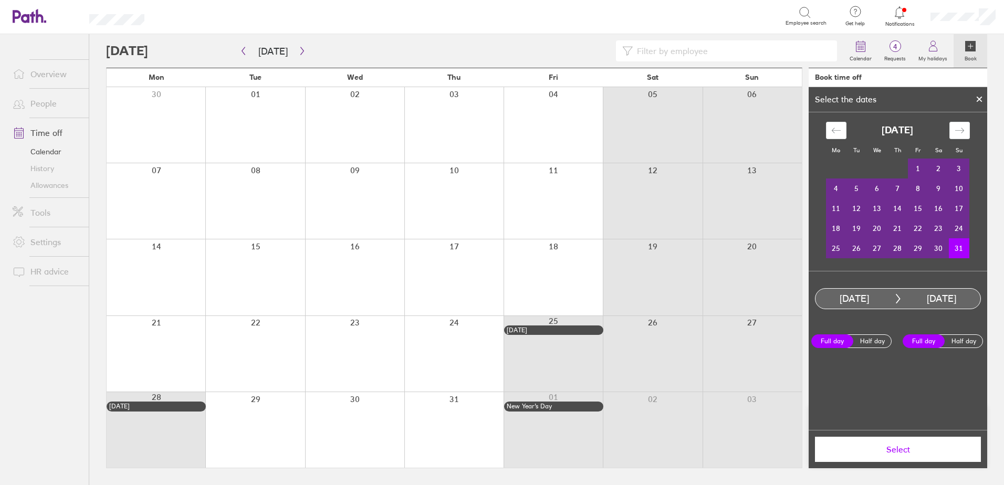
click at [887, 450] on span "Select" at bounding box center [897, 449] width 151 height 9
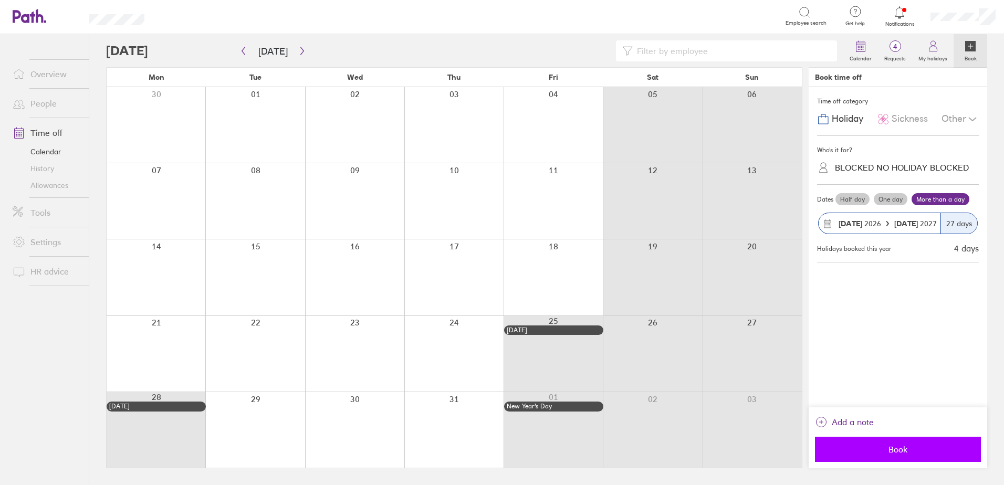
click at [897, 452] on span "Book" at bounding box center [897, 449] width 151 height 9
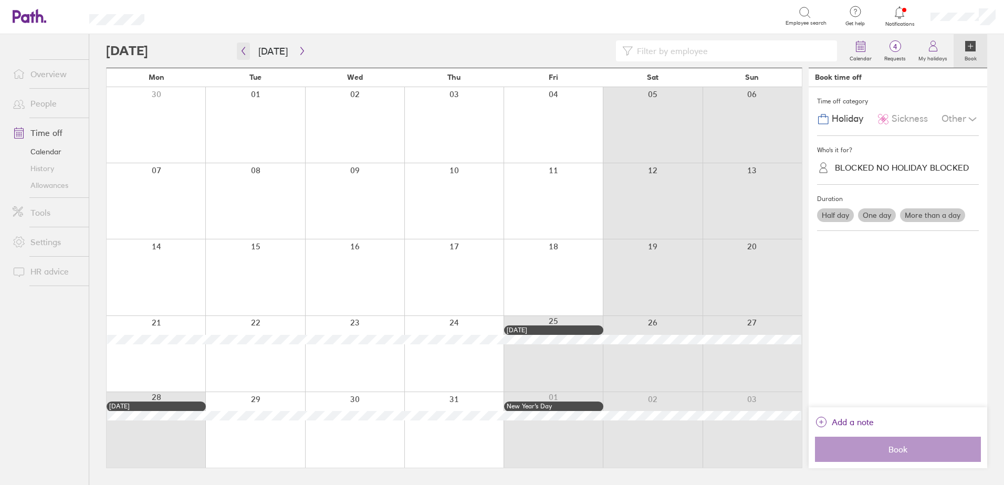
click at [248, 51] on button "button" at bounding box center [243, 51] width 13 height 17
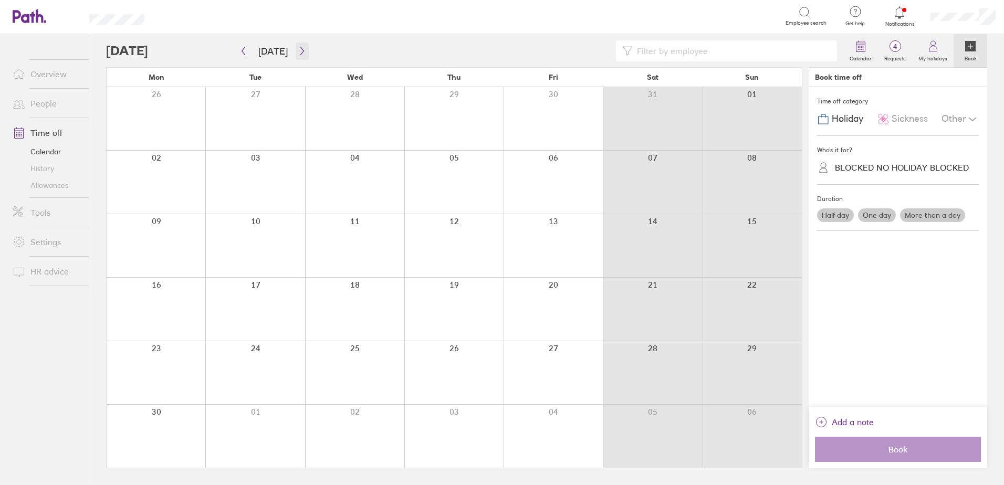
click at [298, 53] on icon "button" at bounding box center [302, 51] width 8 height 8
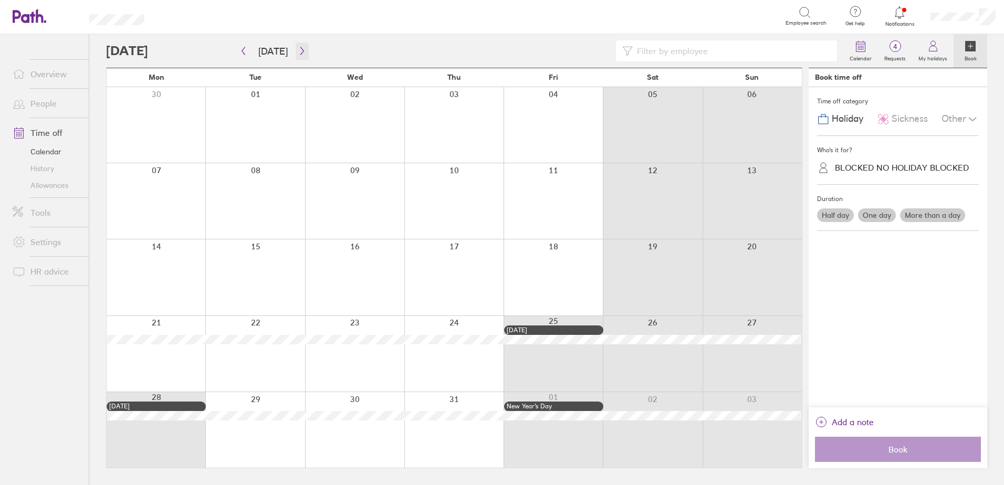
click at [305, 51] on button "button" at bounding box center [302, 51] width 13 height 17
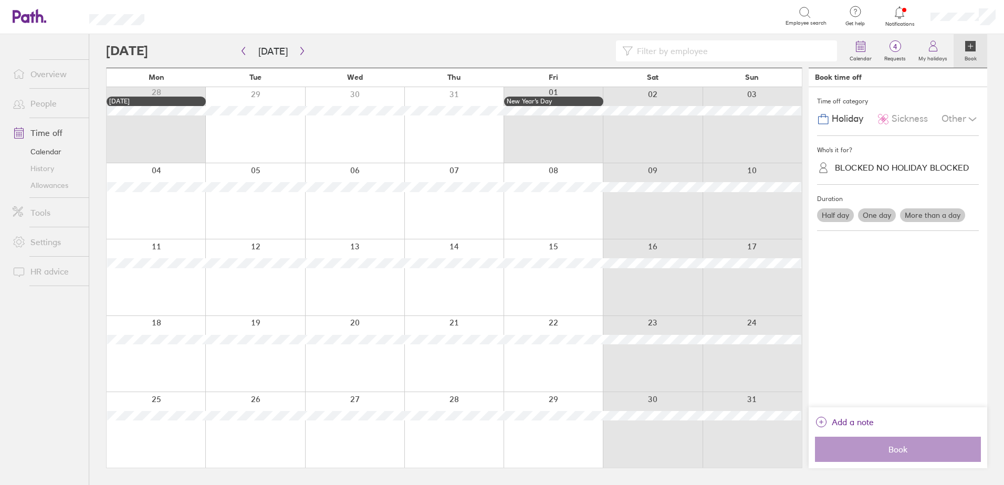
click at [45, 101] on link "People" at bounding box center [46, 103] width 85 height 21
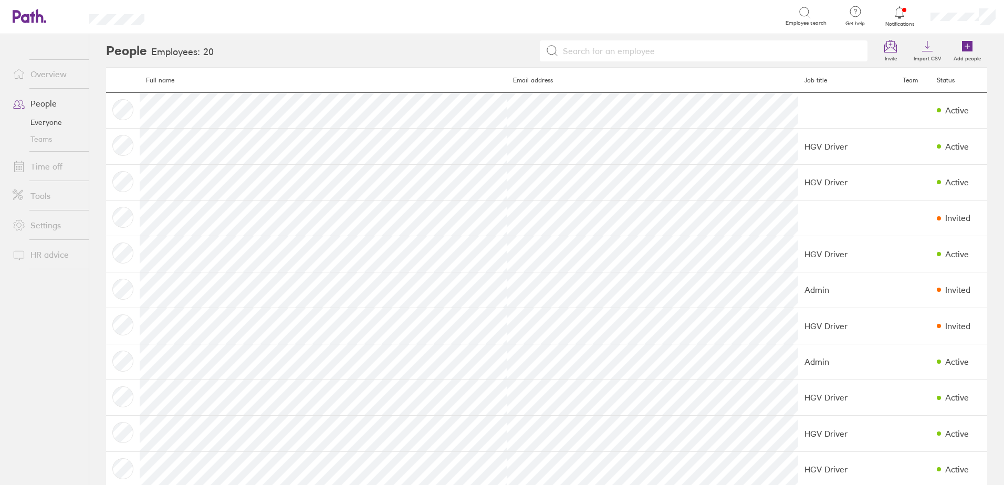
click at [40, 170] on link "Time off" at bounding box center [46, 166] width 85 height 21
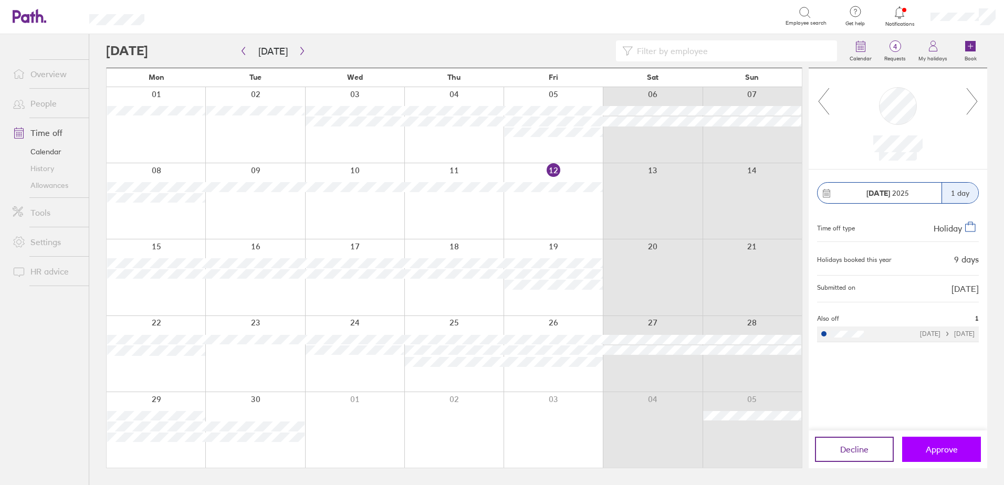
click at [951, 450] on span "Approve" at bounding box center [942, 449] width 32 height 9
click at [134, 400] on div at bounding box center [156, 430] width 99 height 76
